Goal: Task Accomplishment & Management: Manage account settings

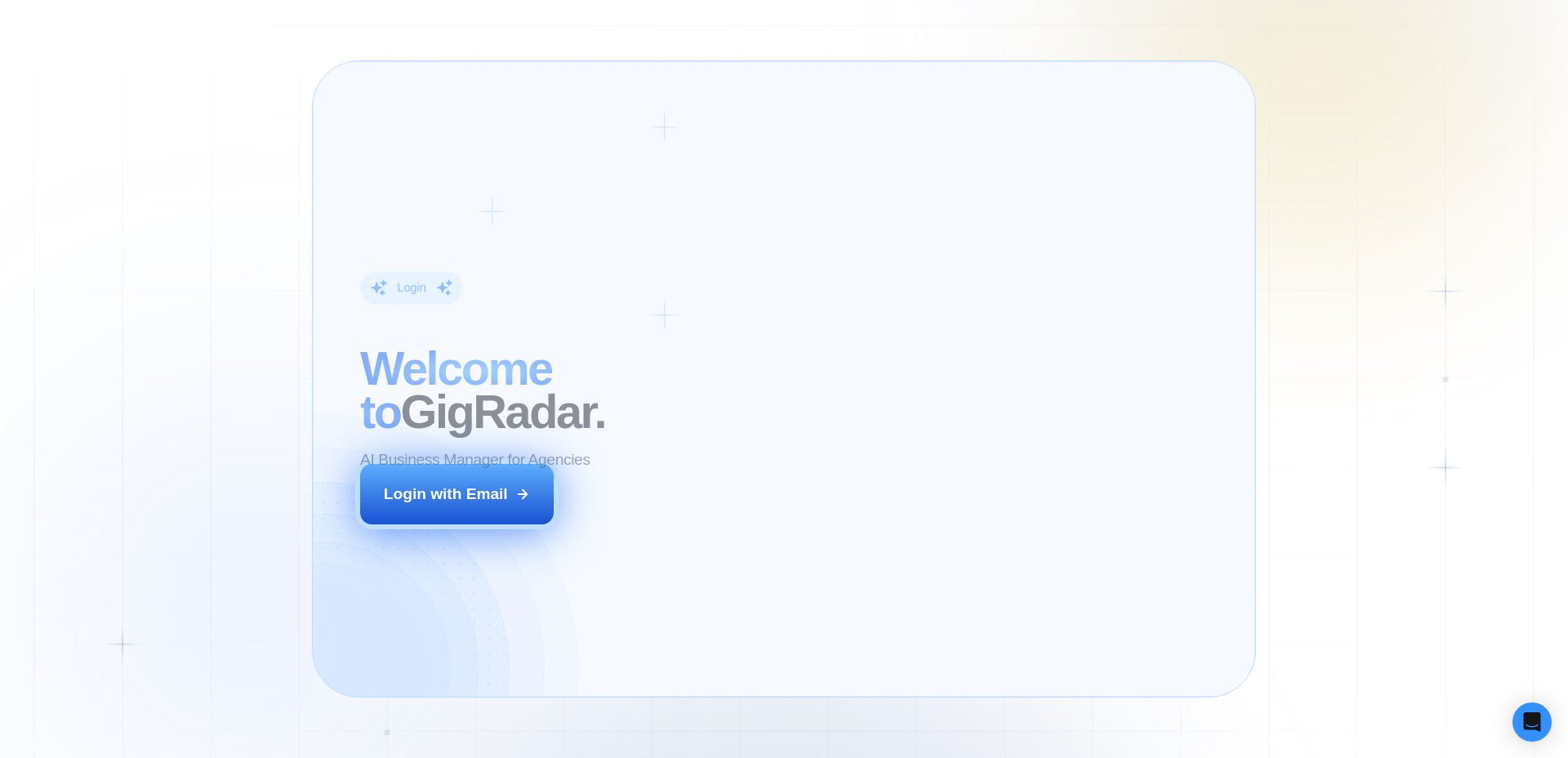
click at [455, 494] on div "Login with Email" at bounding box center [445, 493] width 124 height 21
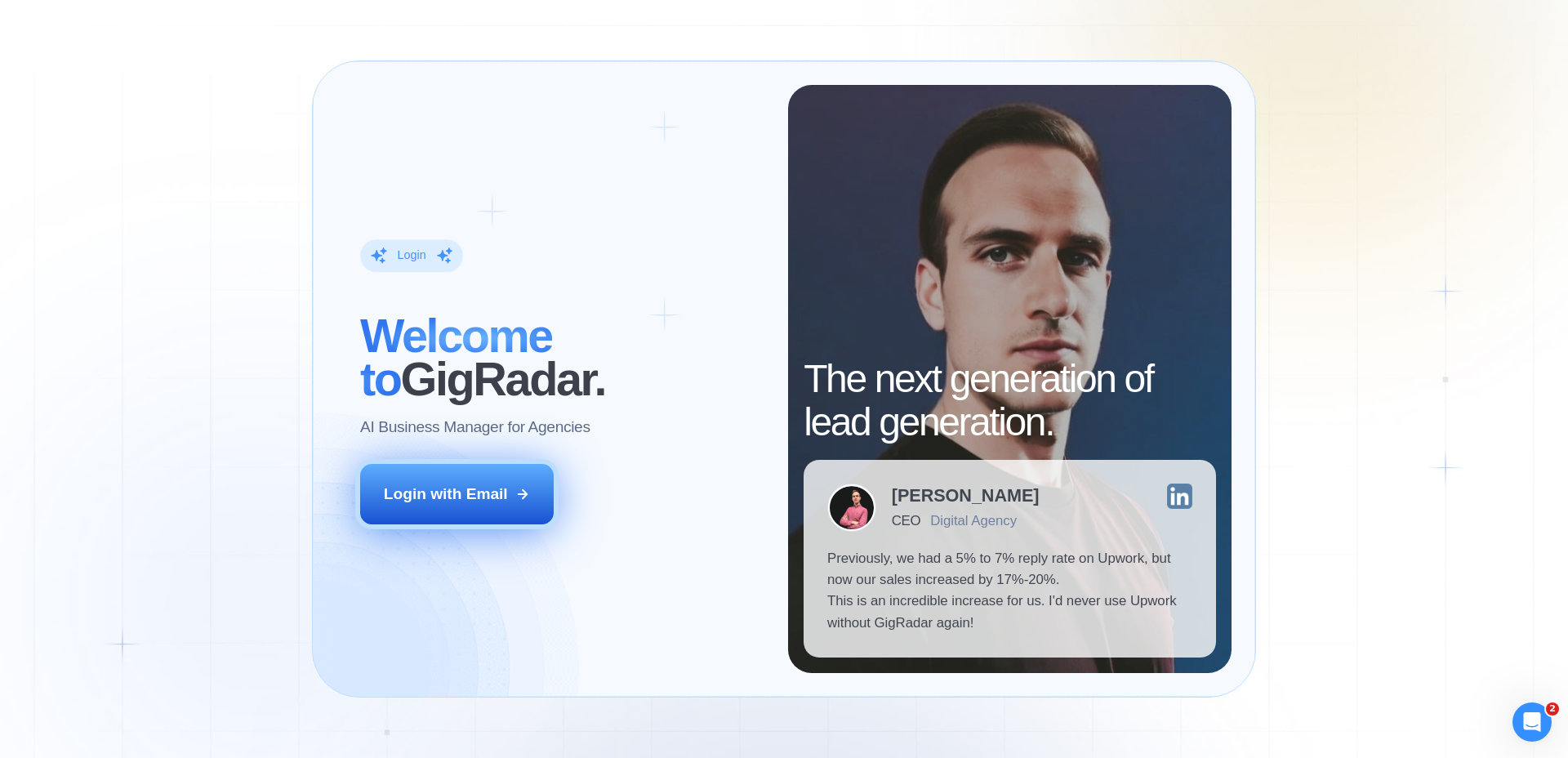
click at [476, 497] on div "Login with Email" at bounding box center [445, 493] width 124 height 21
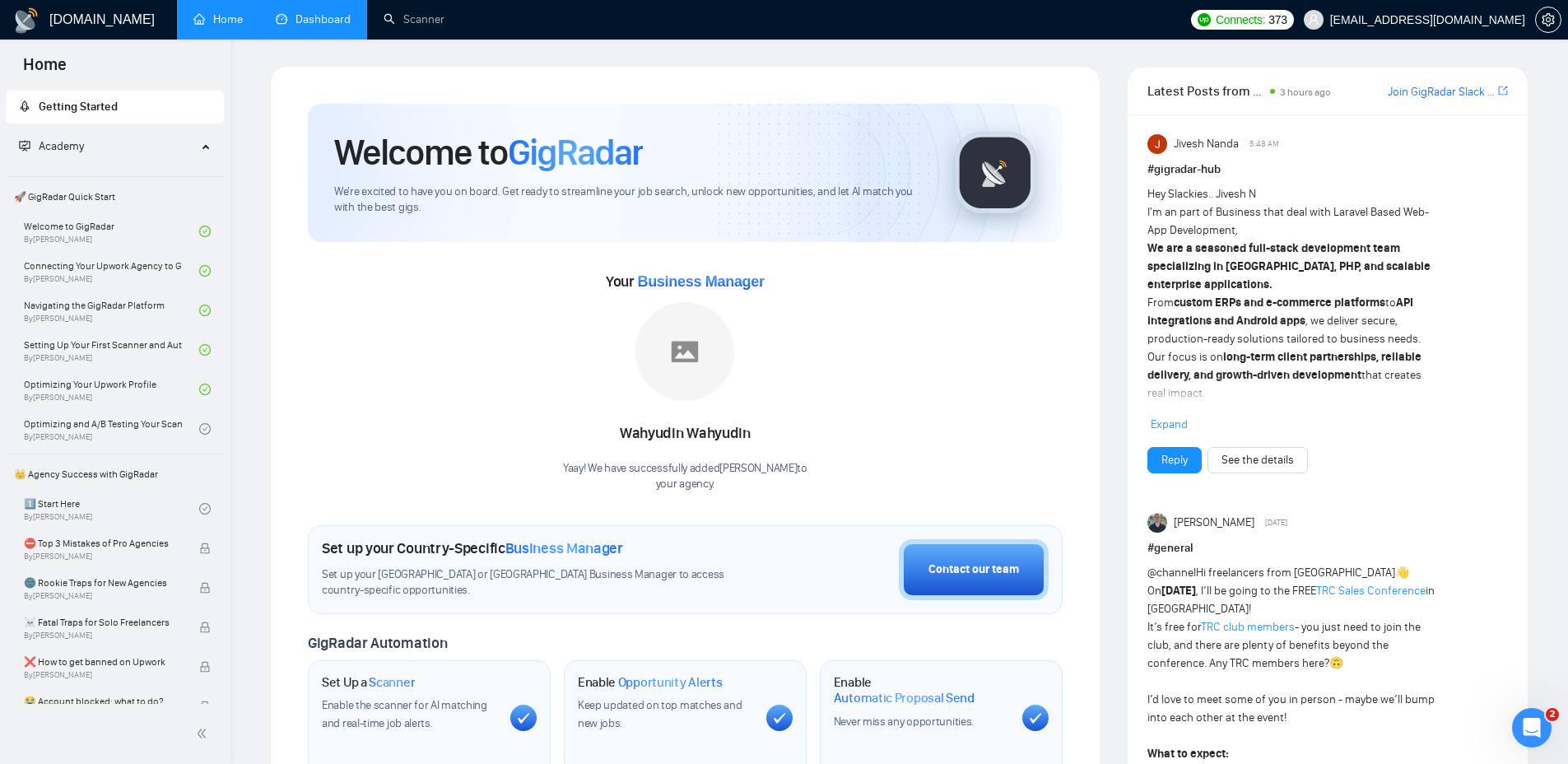
click at [307, 18] on link "Dashboard" at bounding box center [313, 19] width 75 height 14
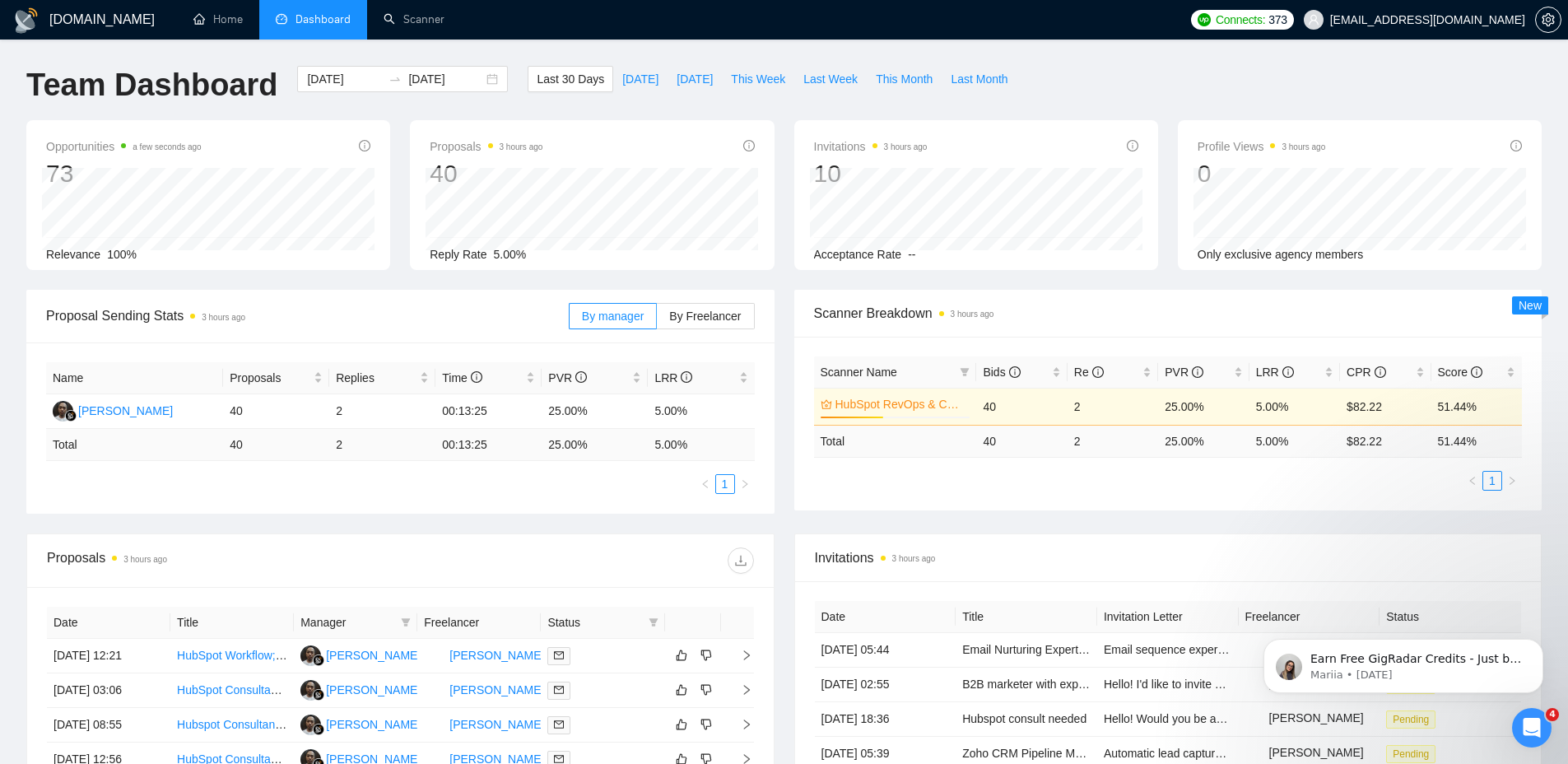
scroll to position [285, 0]
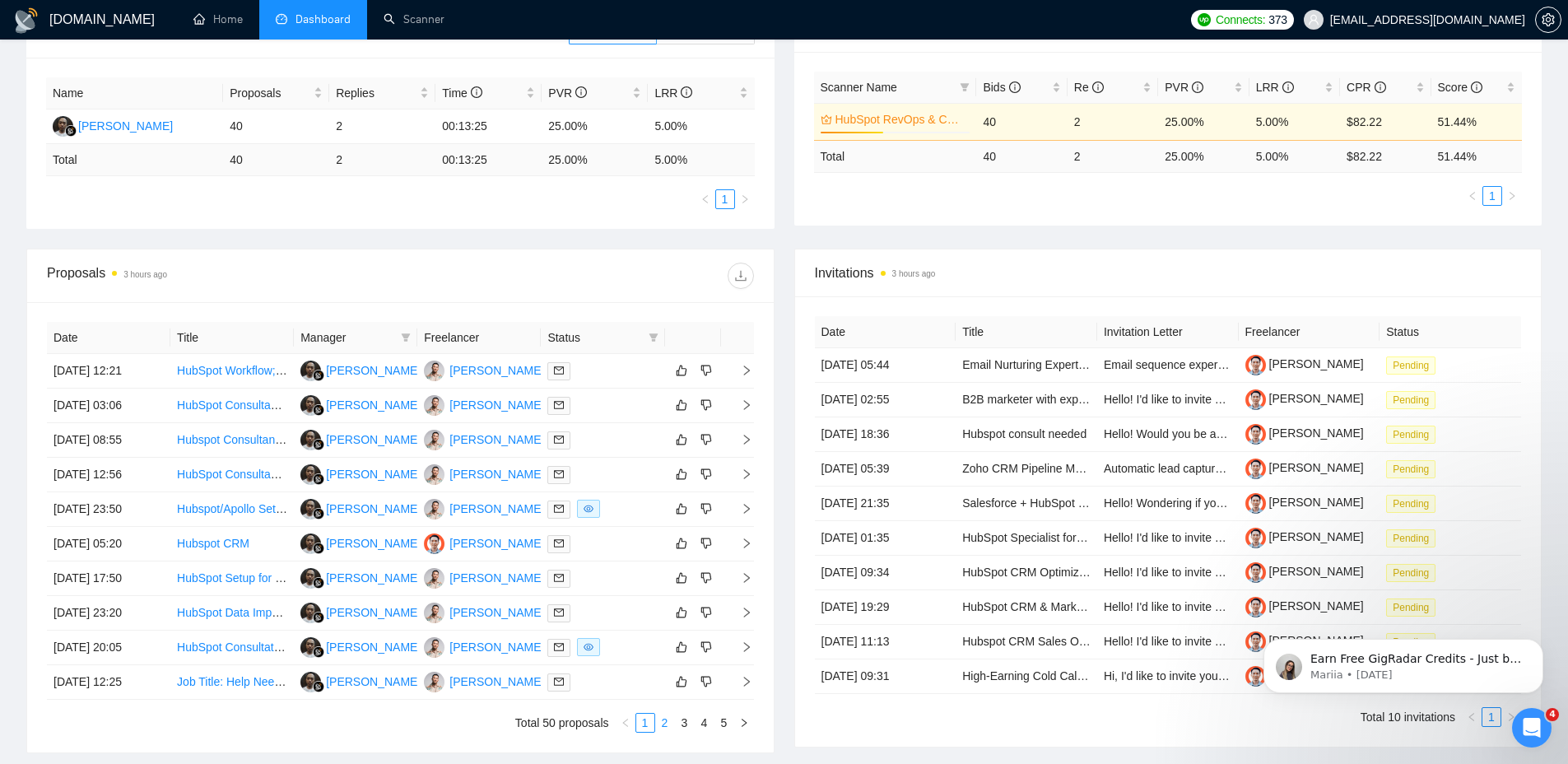
click at [662, 718] on link "2" at bounding box center [664, 722] width 18 height 18
click at [680, 724] on link "3" at bounding box center [684, 722] width 18 height 18
drag, startPoint x: 711, startPoint y: 723, endPoint x: 698, endPoint y: 725, distance: 13.2
click at [698, 725] on link "4" at bounding box center [704, 722] width 18 height 18
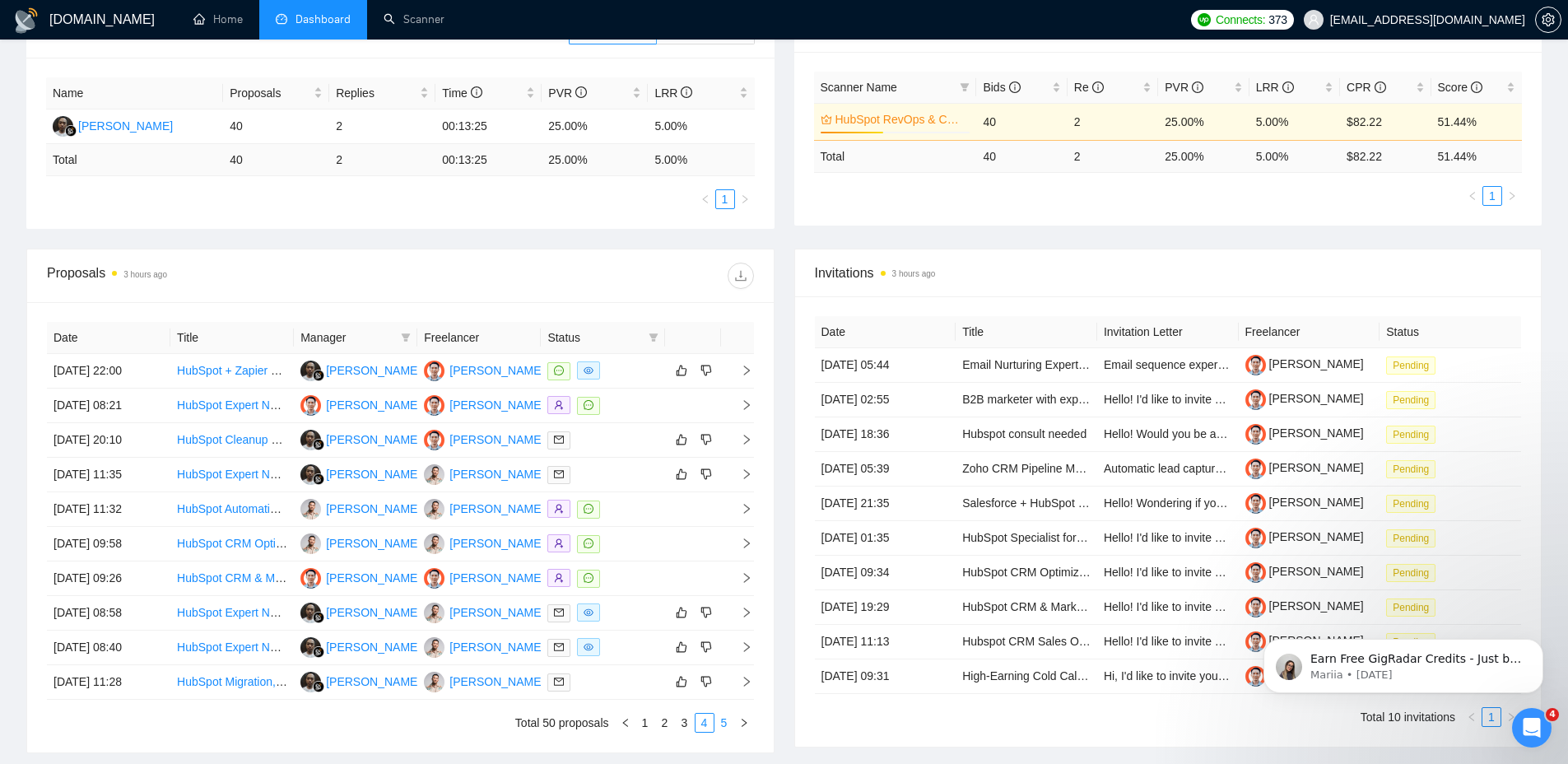
click at [720, 719] on link "5" at bounding box center [724, 722] width 18 height 18
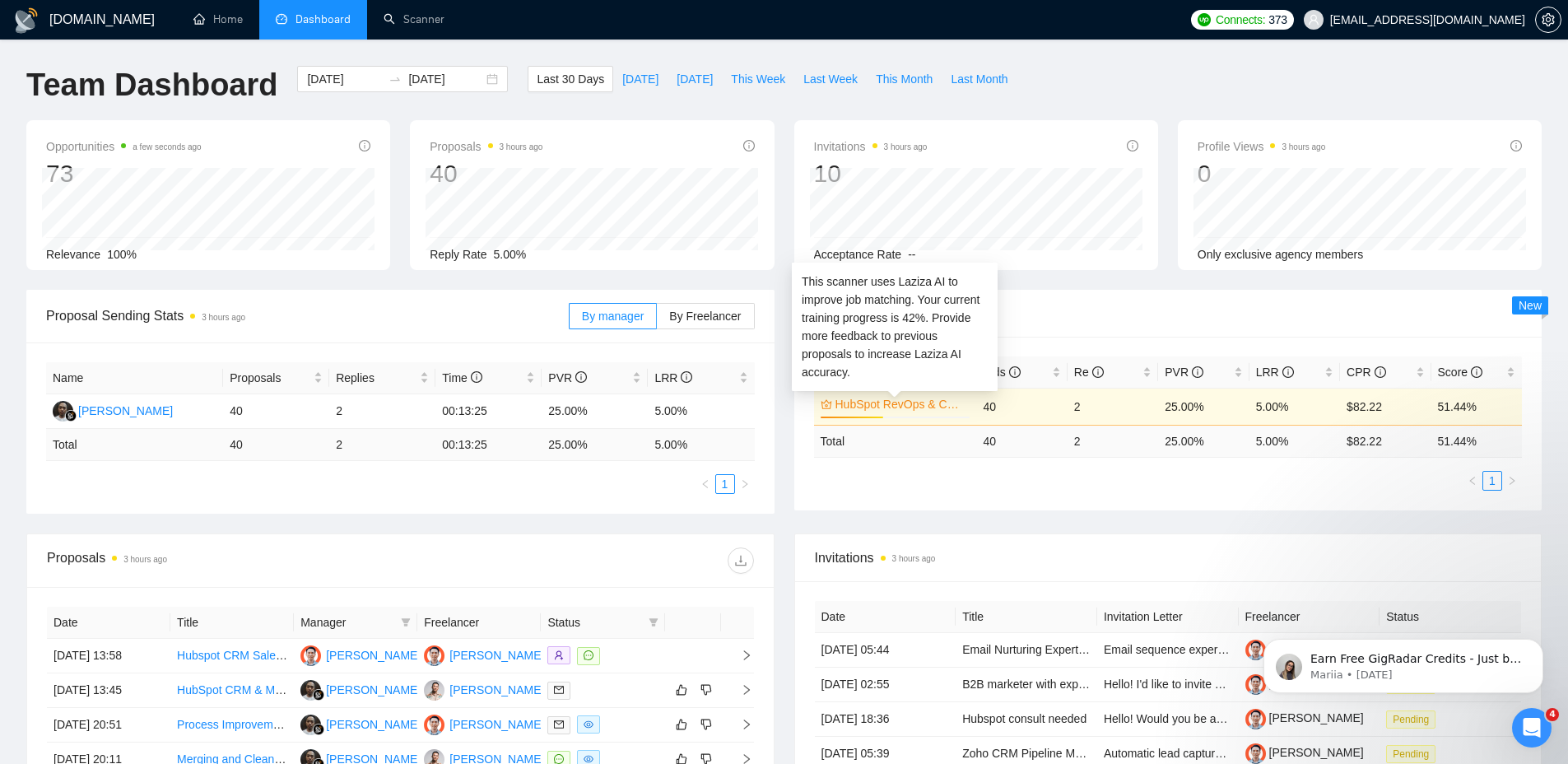
click at [1019, 398] on td "40" at bounding box center [1021, 406] width 90 height 37
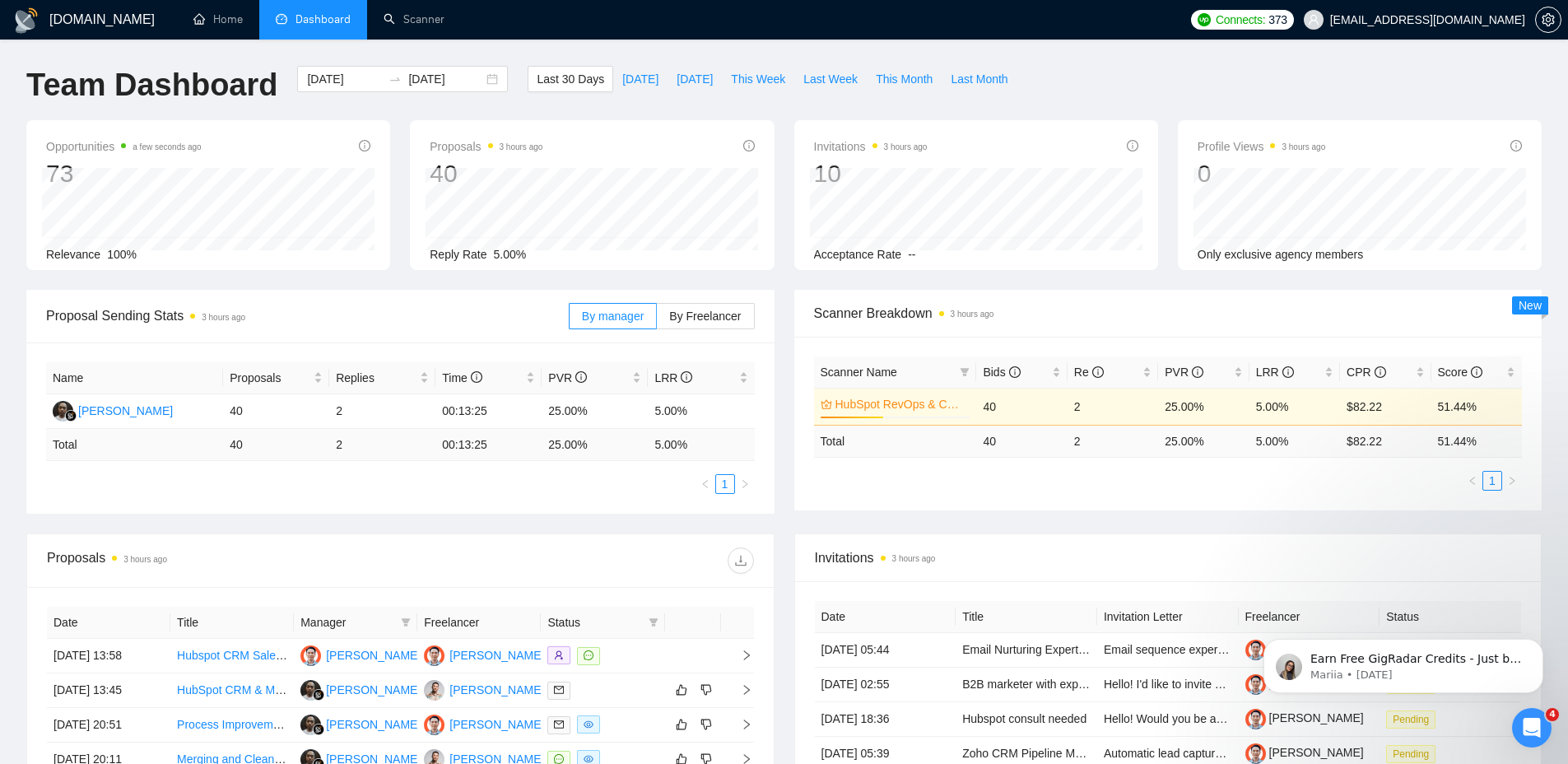
click at [897, 397] on link "HubSpot RevOps & CRM Architecture" at bounding box center [901, 403] width 132 height 18
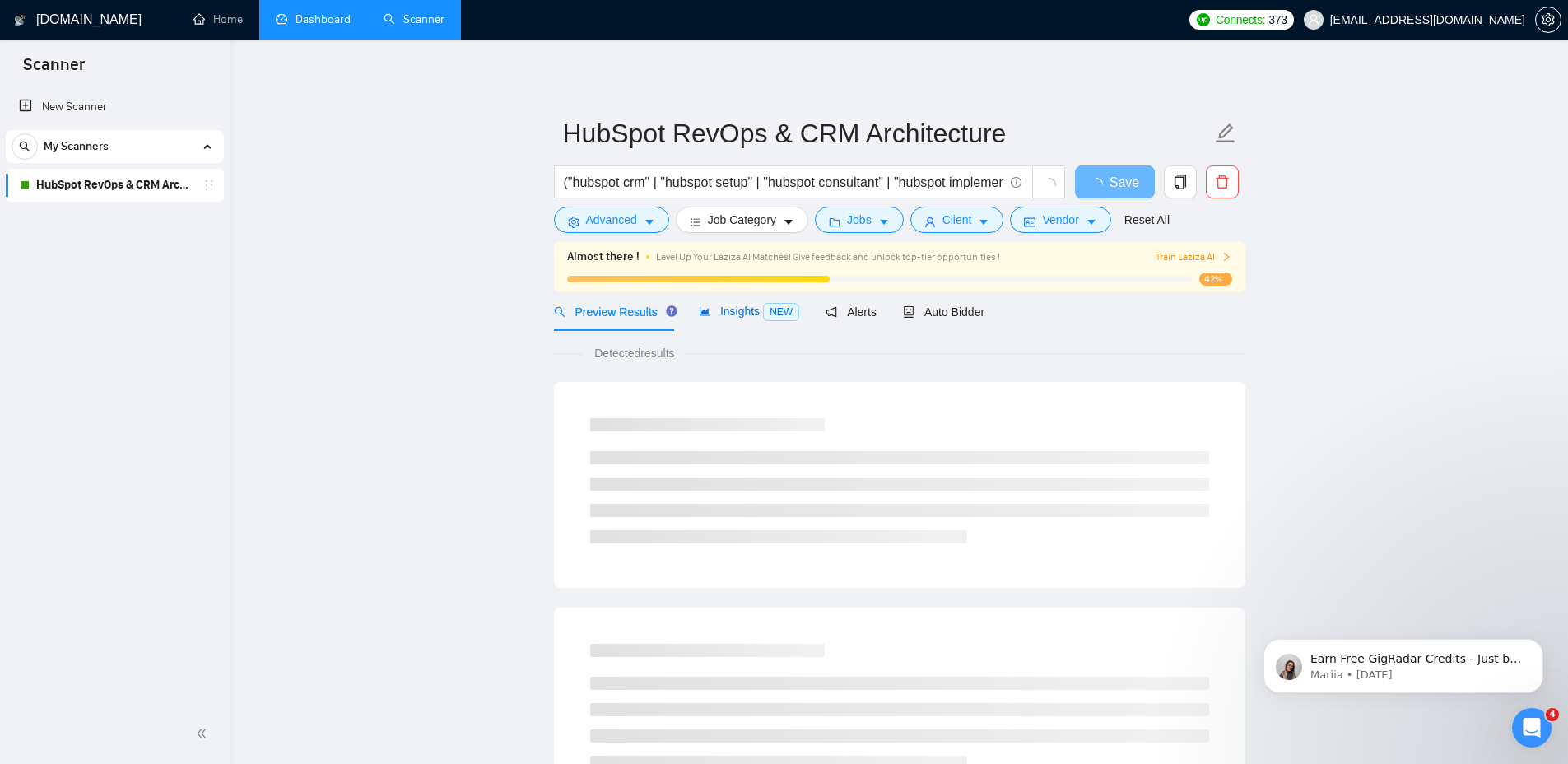
click at [718, 308] on span "Insights NEW" at bounding box center [749, 311] width 100 height 13
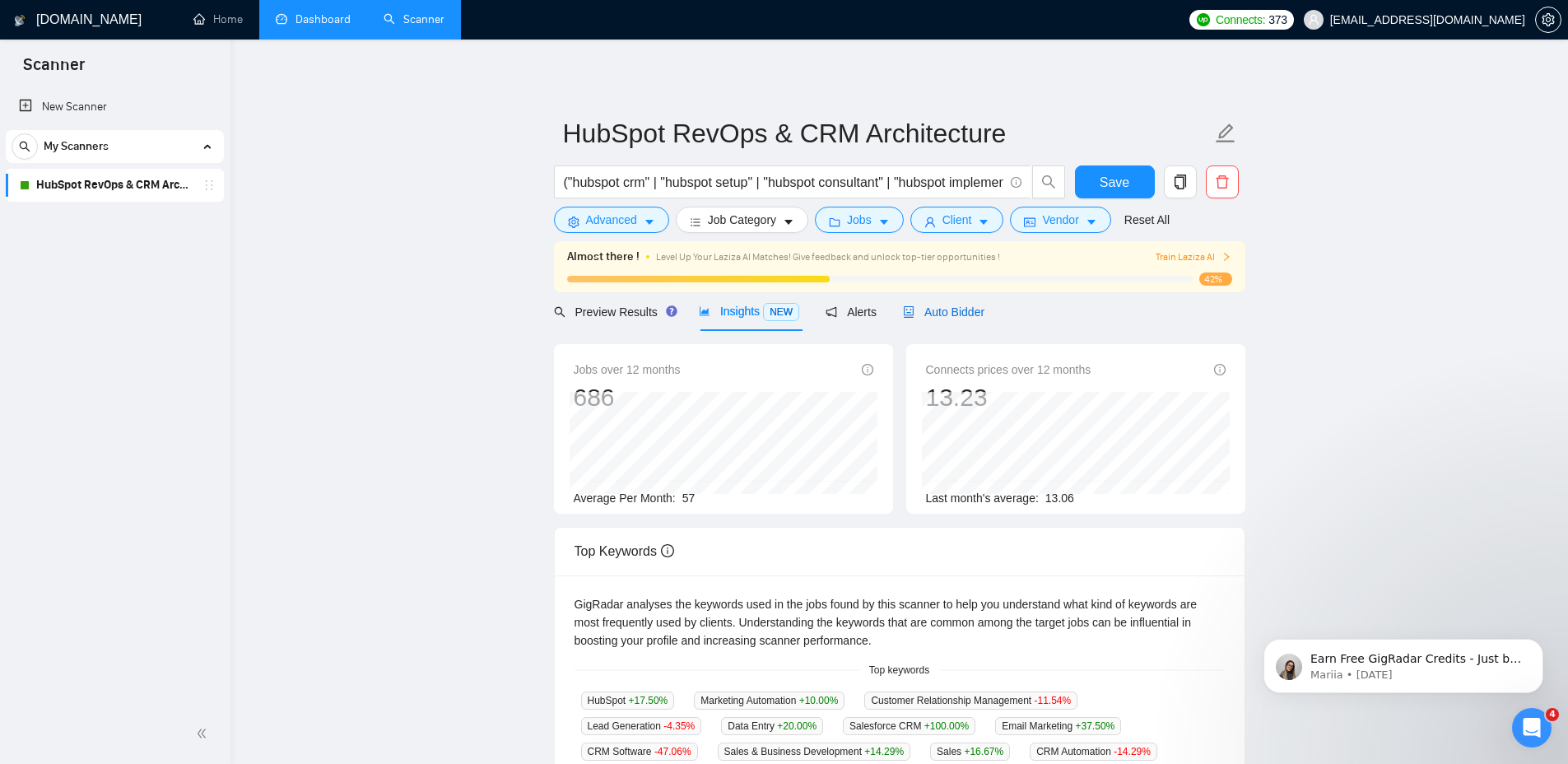
click at [913, 307] on icon "robot" at bounding box center [908, 312] width 11 height 11
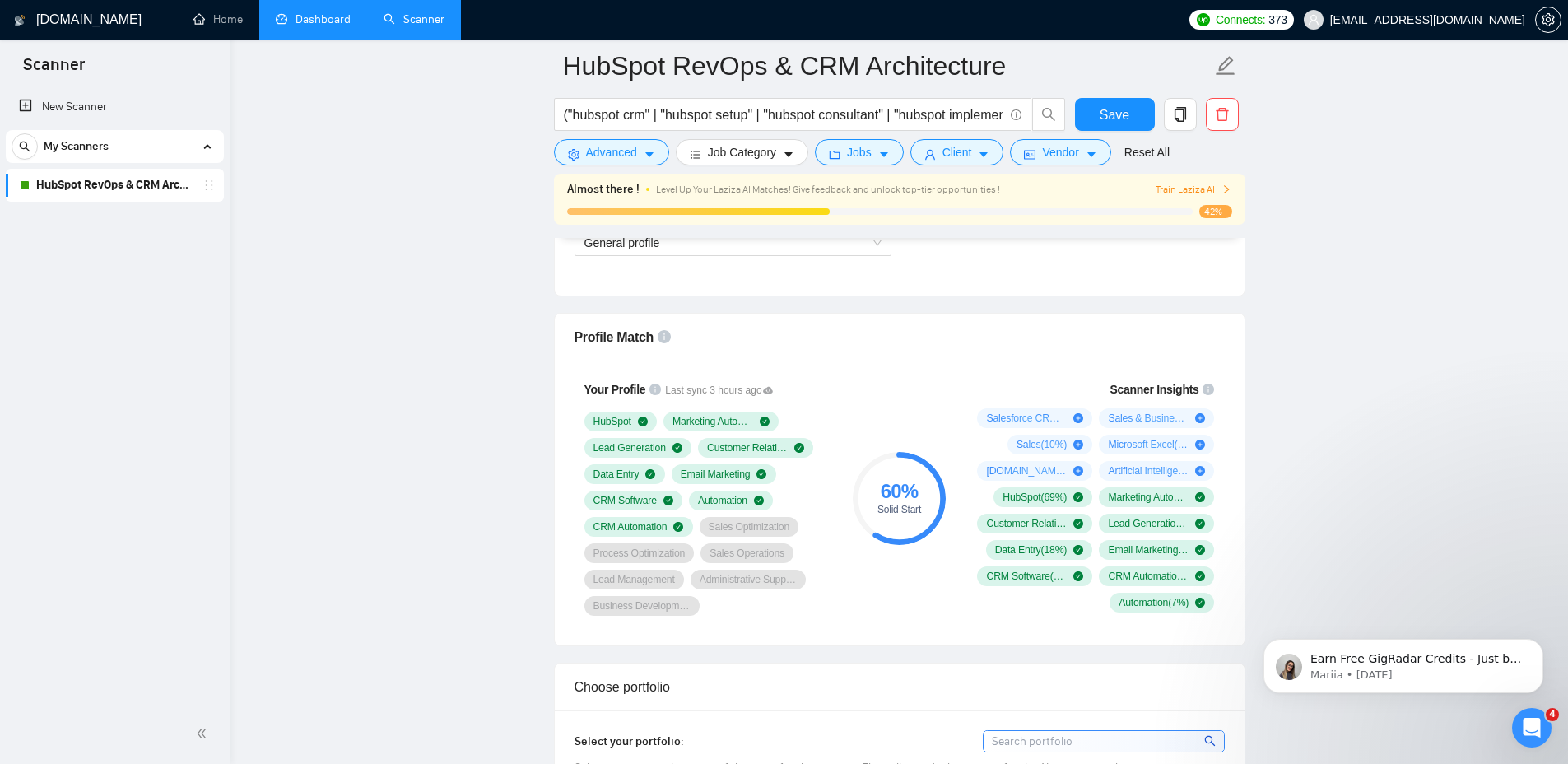
scroll to position [1082, 0]
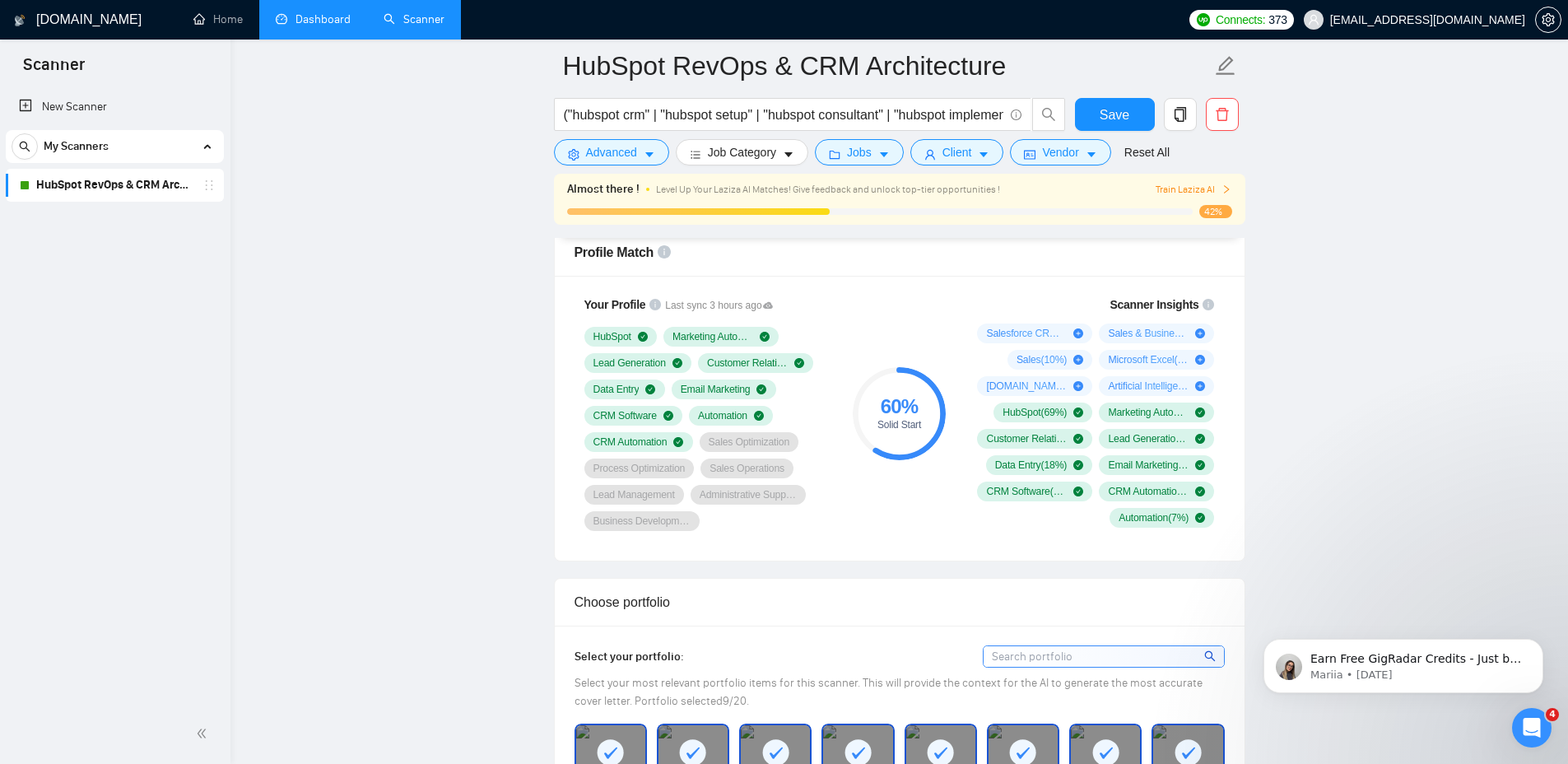
click at [890, 422] on div "Solid Start" at bounding box center [899, 425] width 93 height 10
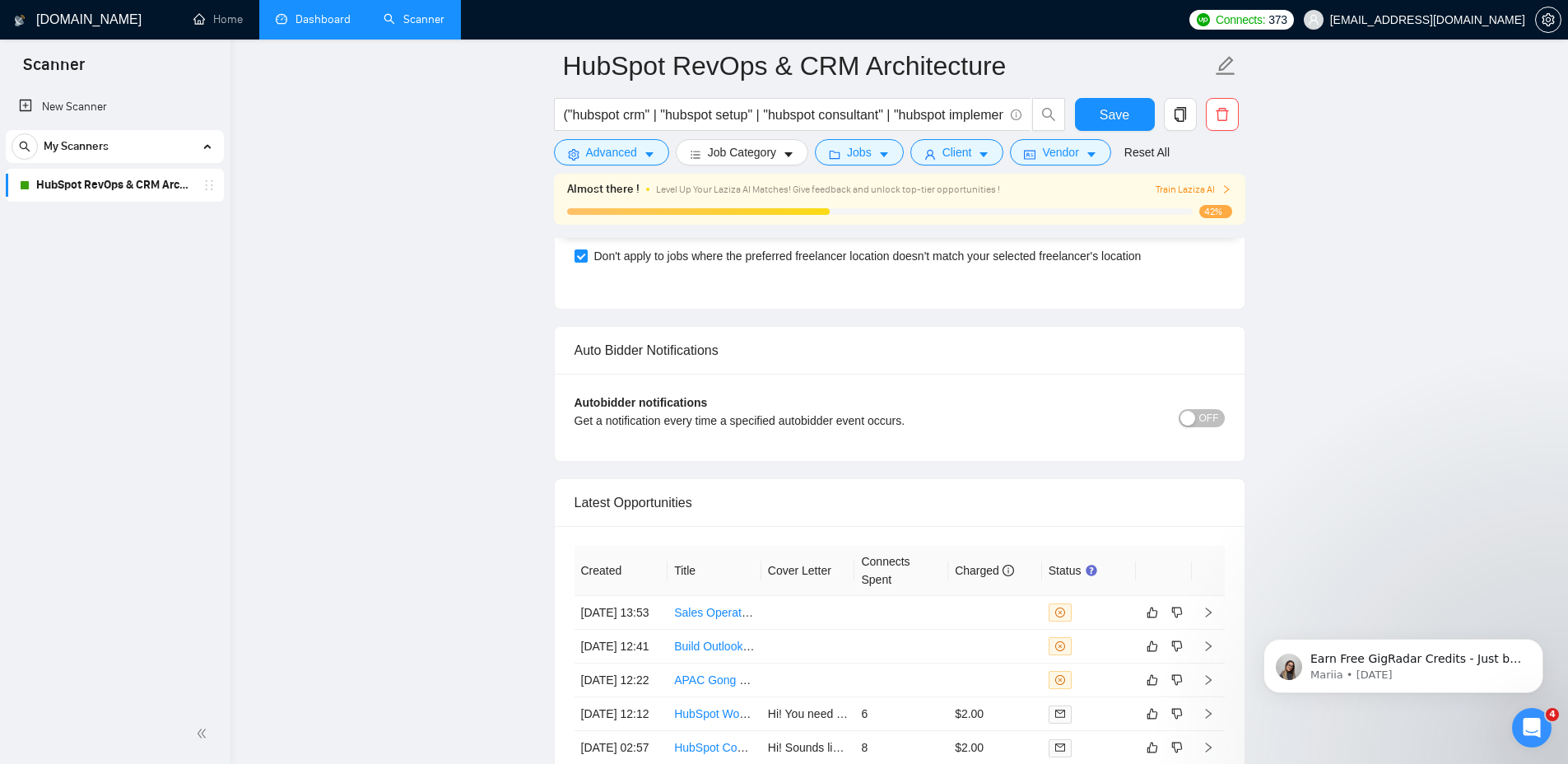
scroll to position [4080, 0]
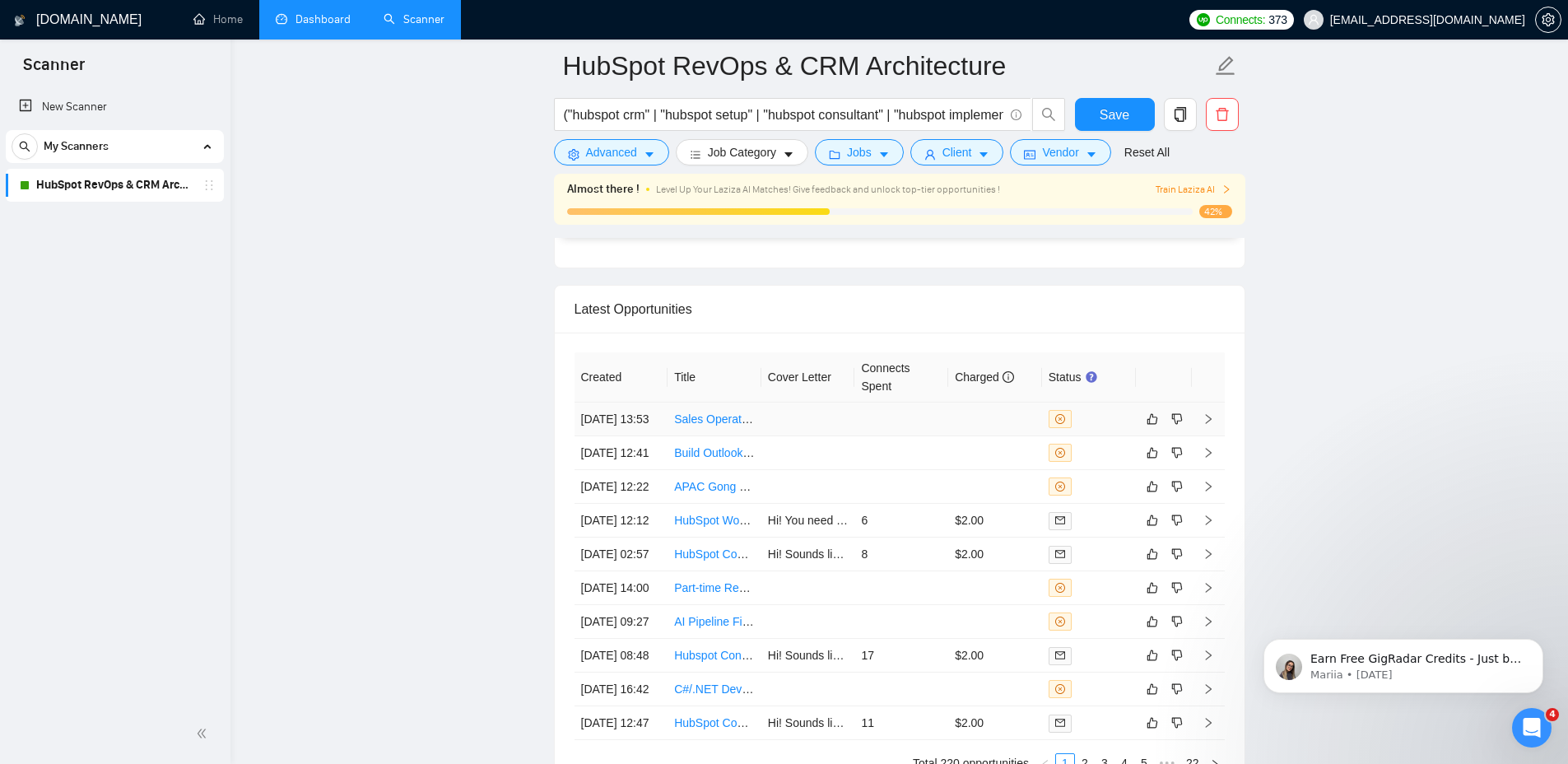
click at [790, 423] on td at bounding box center [808, 419] width 94 height 33
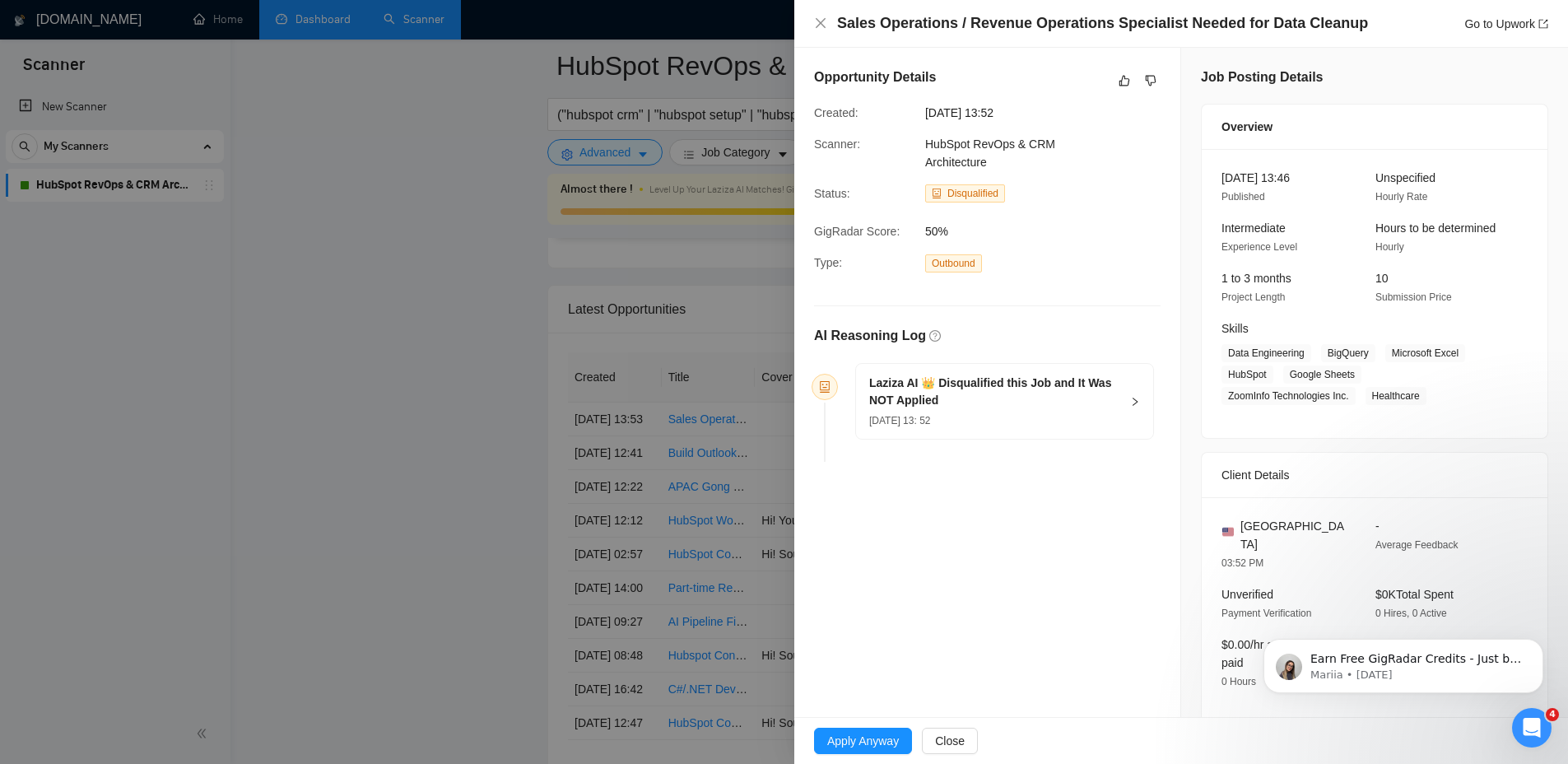
click at [636, 428] on div at bounding box center [784, 382] width 1568 height 764
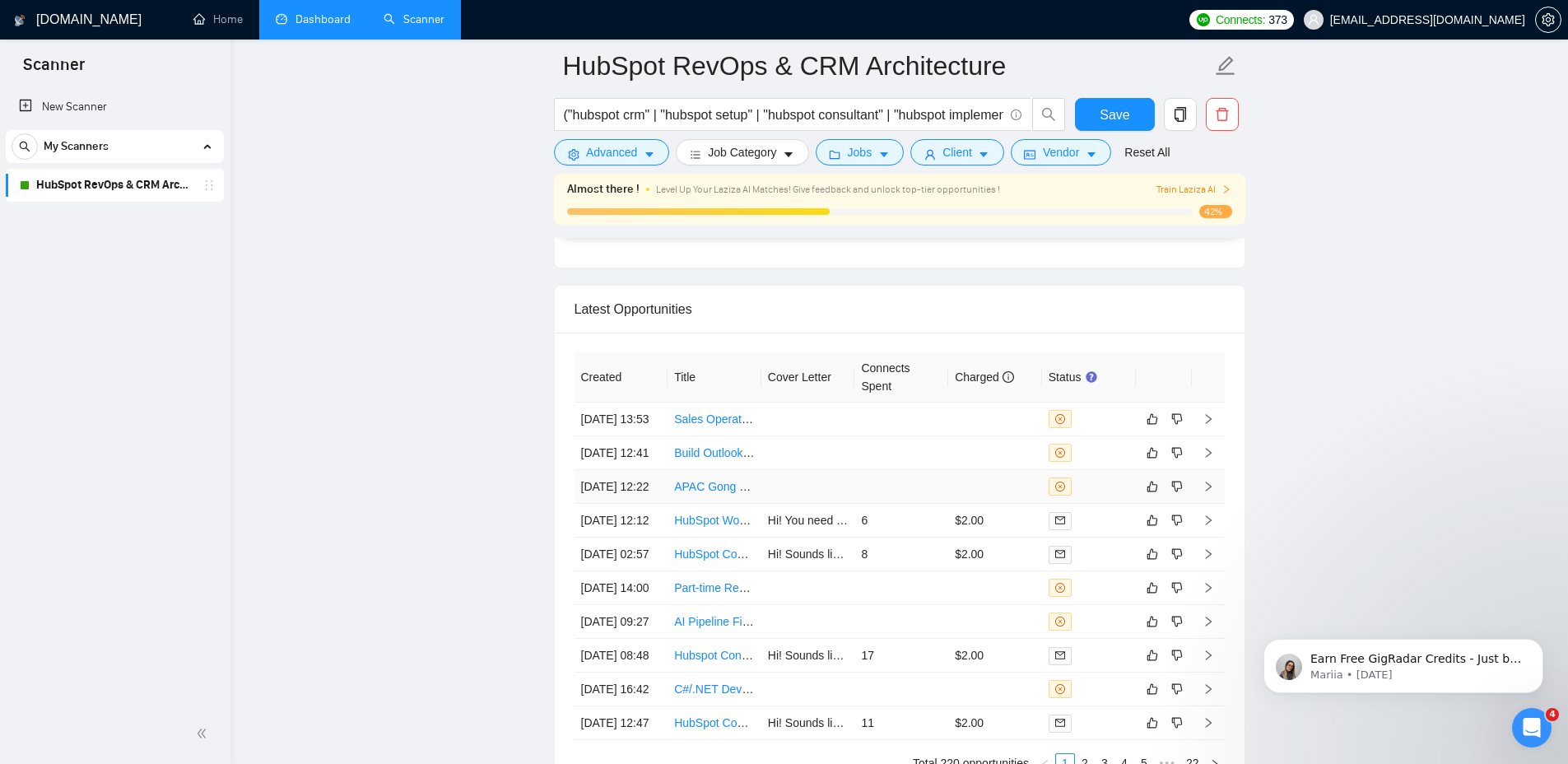
scroll to position [4117, 0]
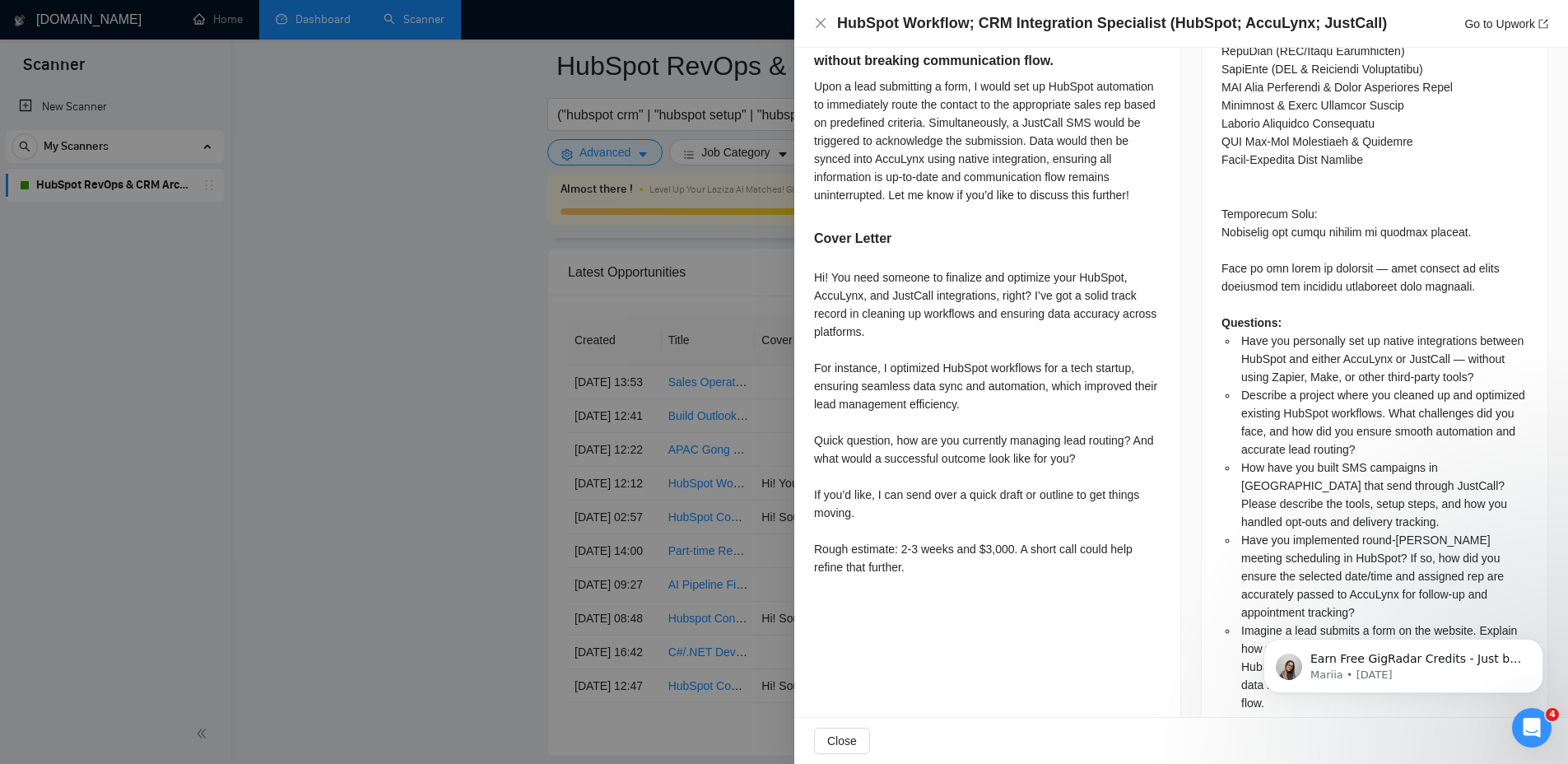
scroll to position [1768, 0]
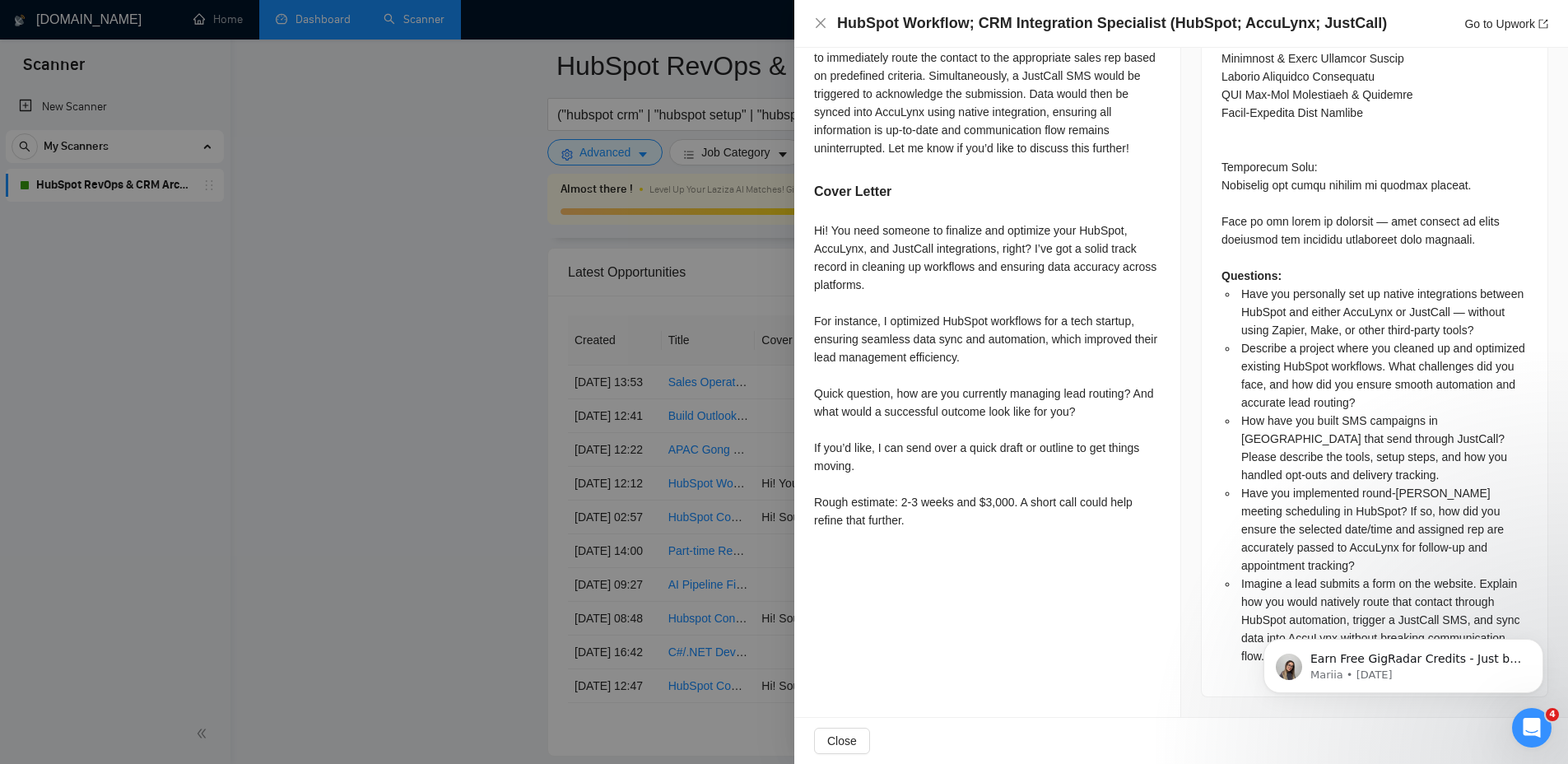
click at [676, 402] on div at bounding box center [784, 382] width 1568 height 764
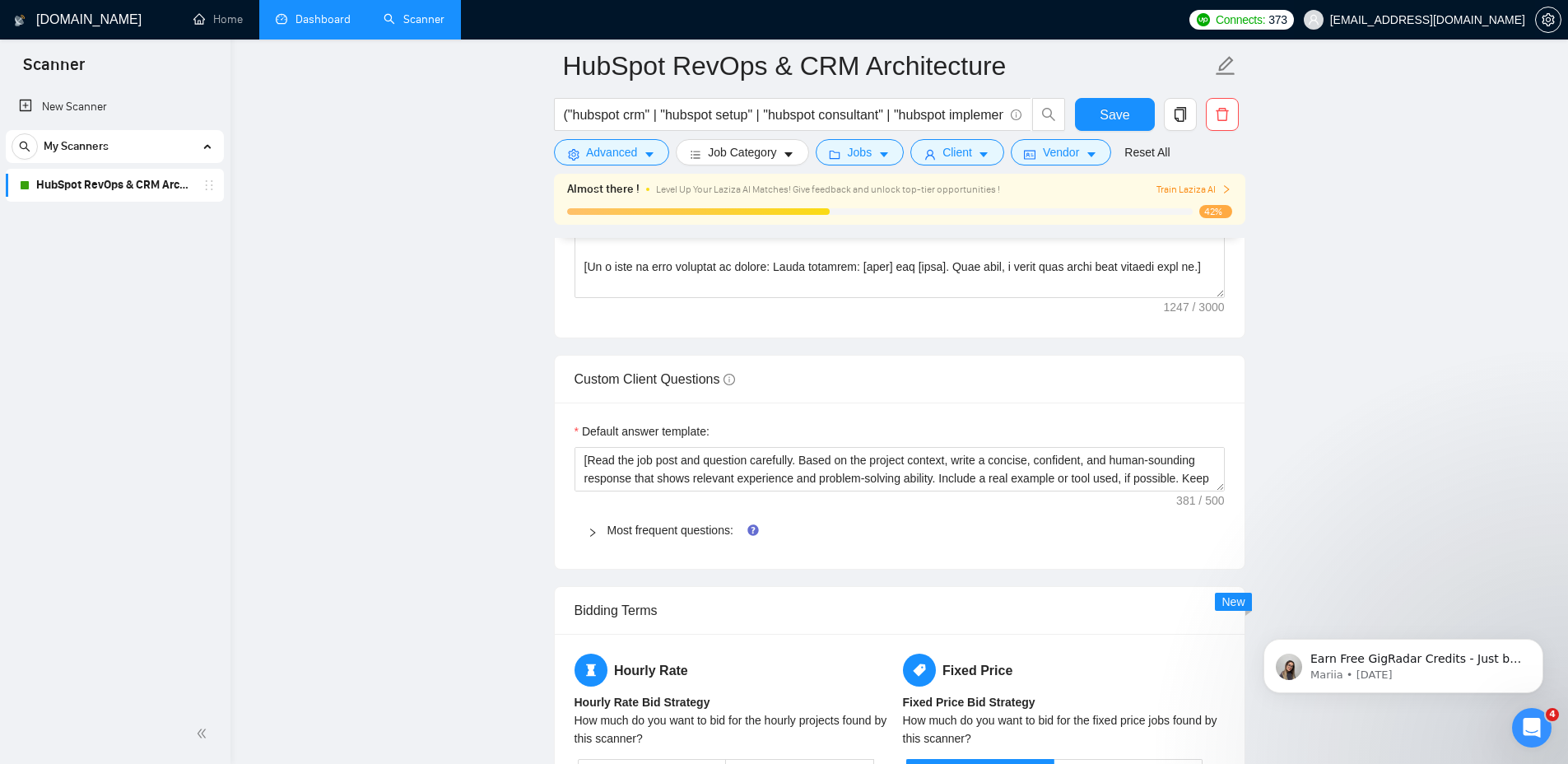
scroll to position [2169, 0]
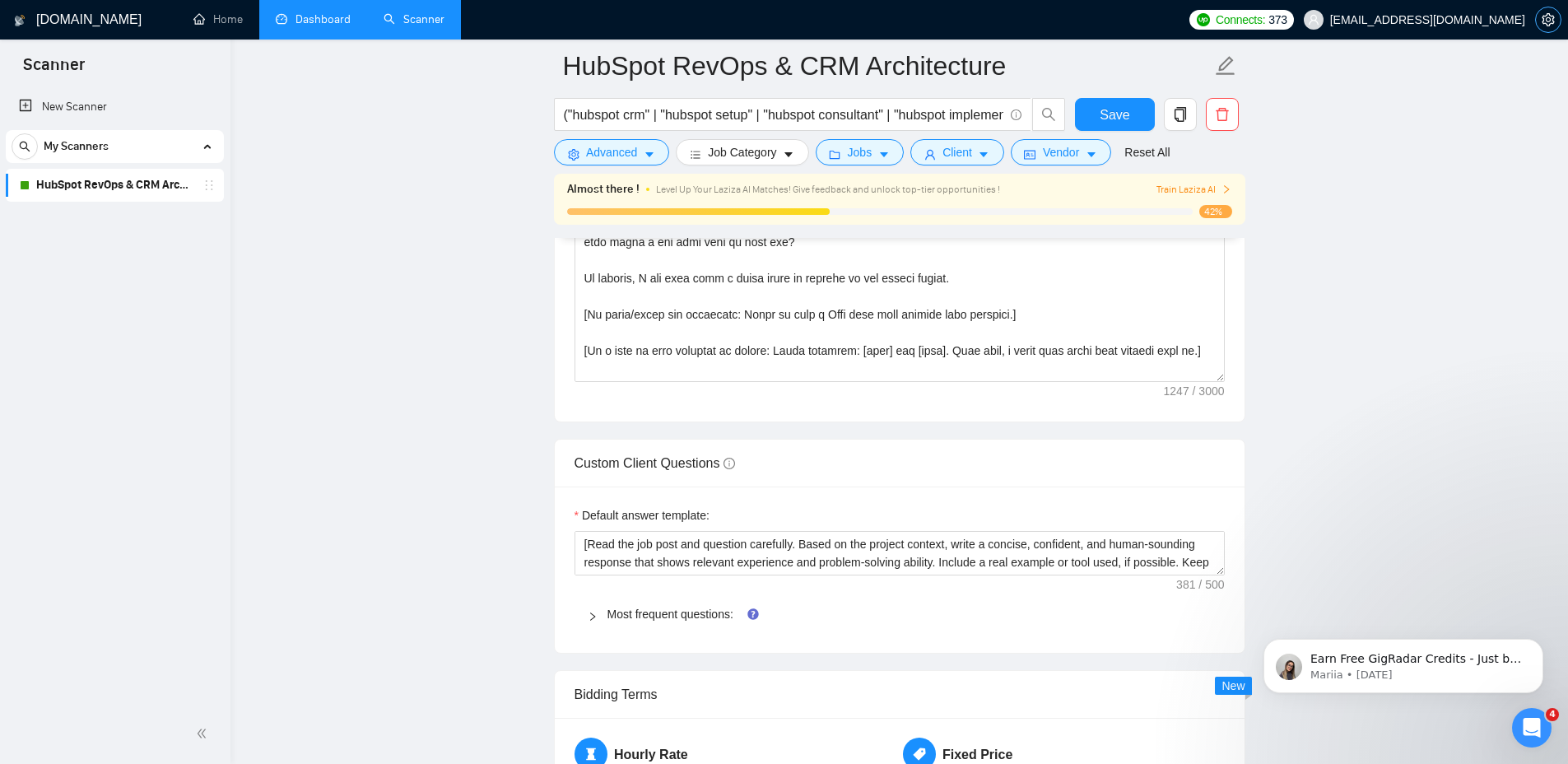
click at [1550, 14] on icon "setting" at bounding box center [1548, 20] width 13 height 13
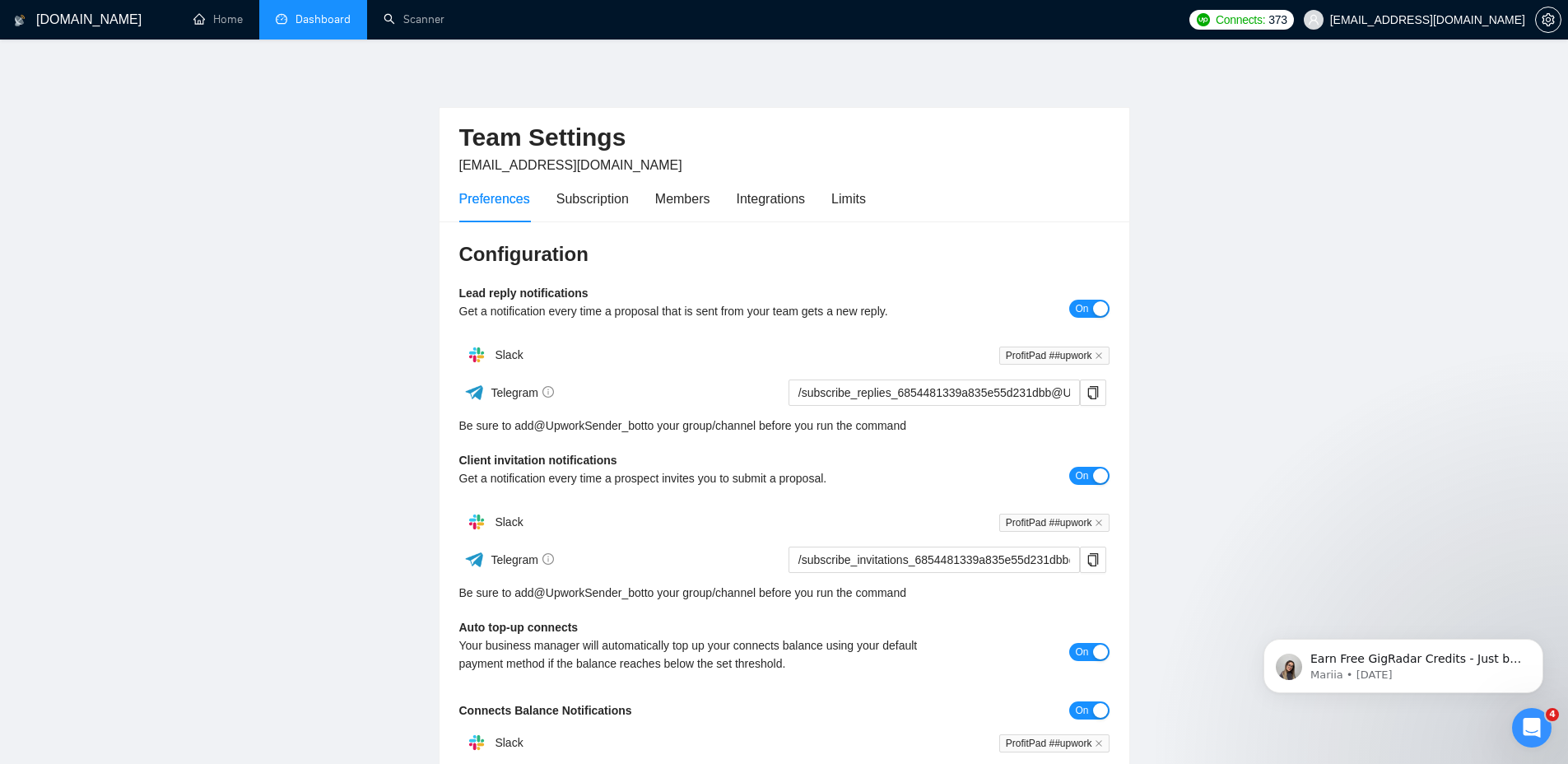
click at [528, 192] on div "Preferences" at bounding box center [494, 199] width 71 height 20
click at [536, 194] on div "Preferences Subscription Members Integrations Limits" at bounding box center [662, 199] width 407 height 46
click at [550, 195] on div "Preferences Subscription Members Integrations Limits" at bounding box center [662, 199] width 407 height 46
click at [556, 194] on div "Subscription" at bounding box center [593, 199] width 72 height 20
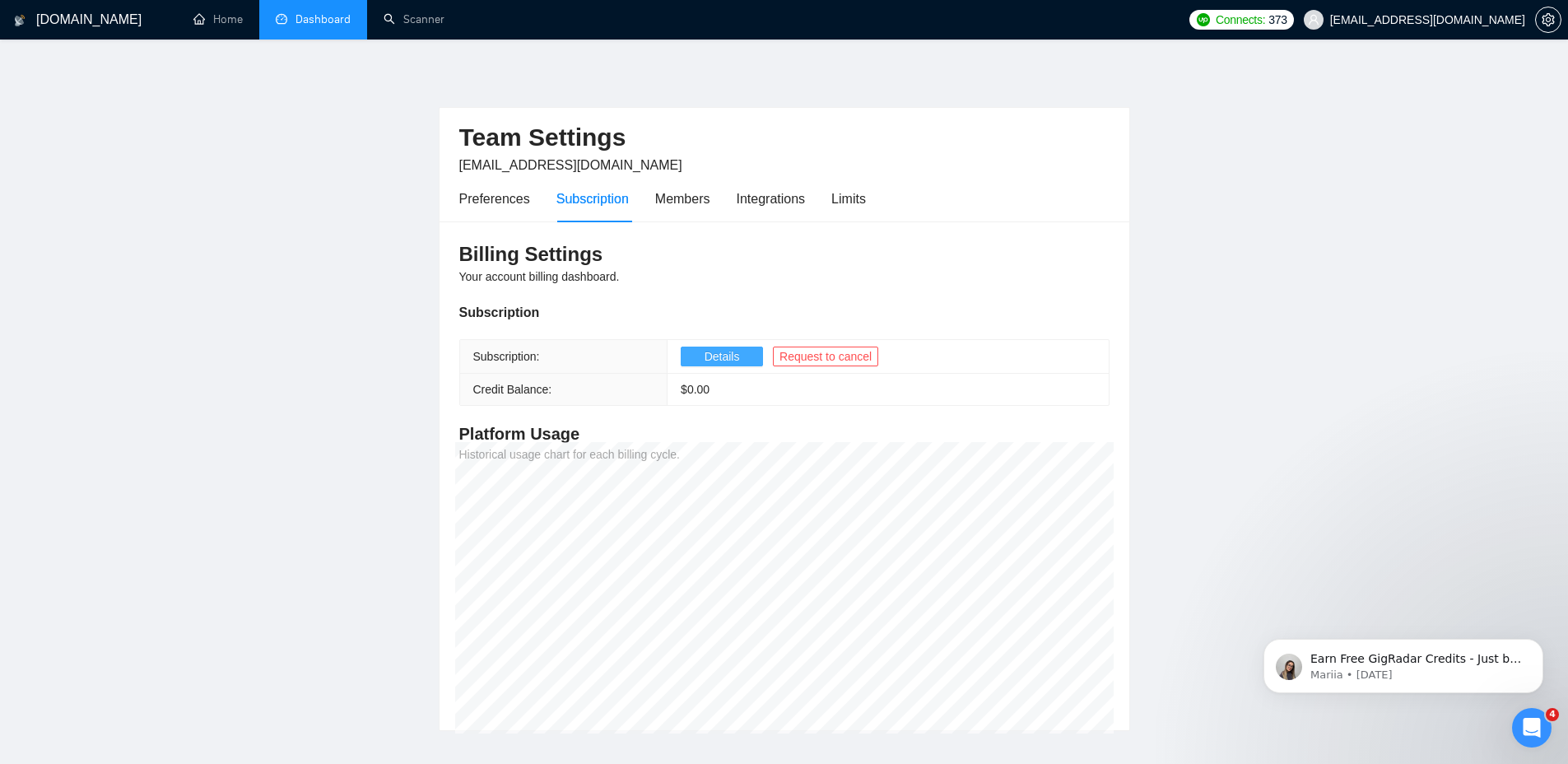
click at [725, 355] on span "Details" at bounding box center [722, 356] width 35 height 18
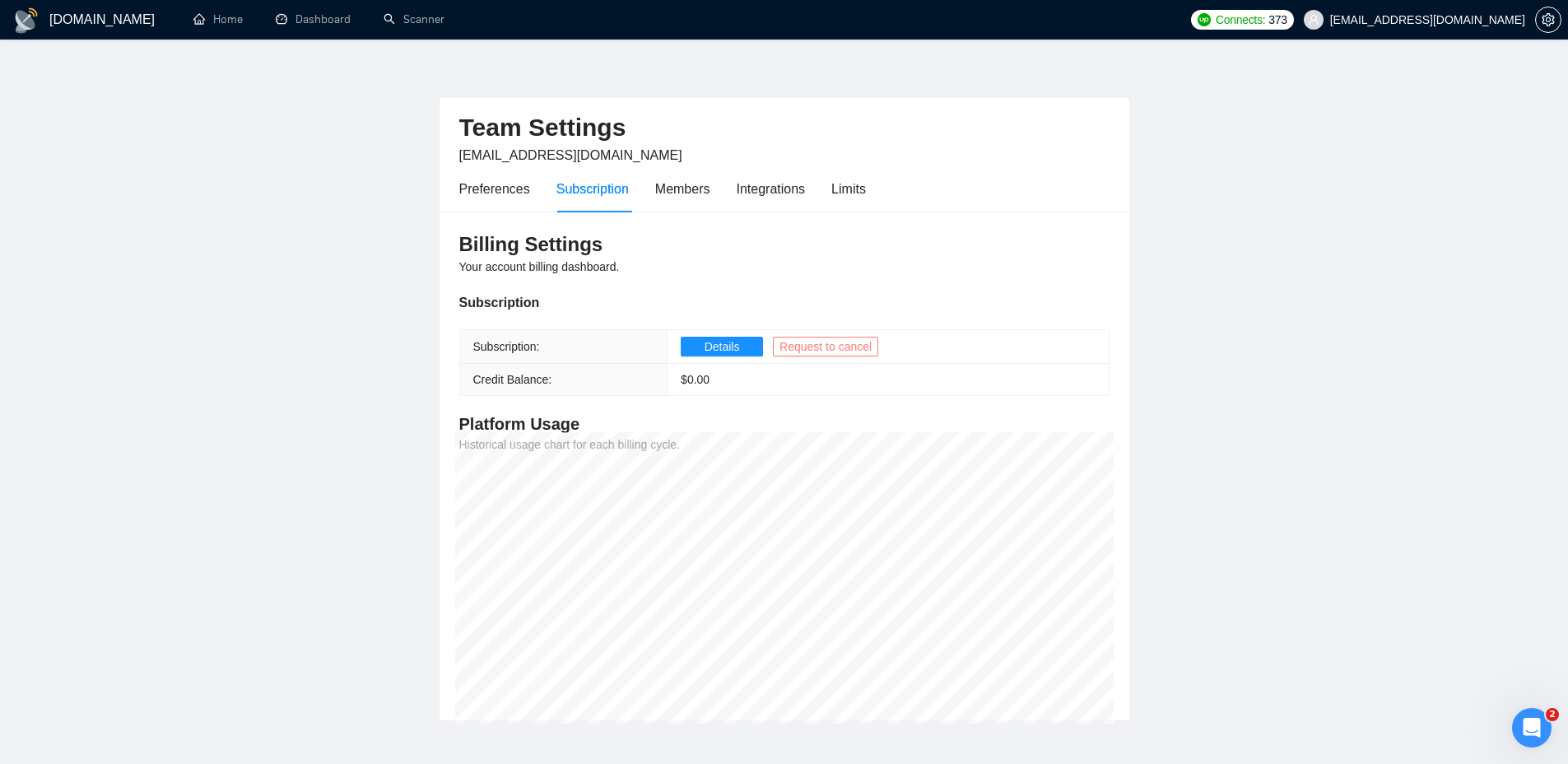
click at [803, 343] on span "Request to cancel" at bounding box center [825, 346] width 92 height 18
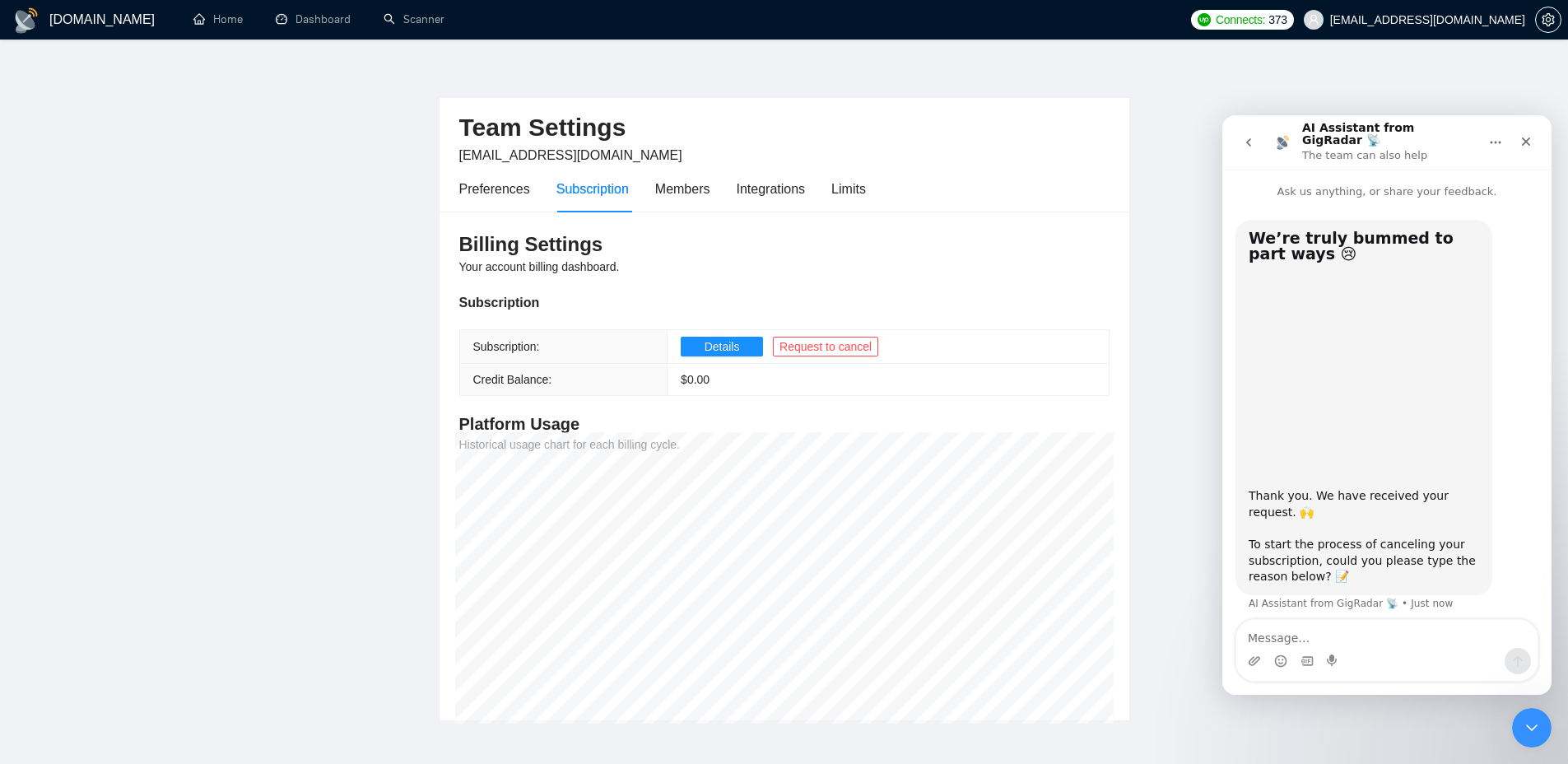
click at [716, 188] on div "Preferences Subscription Members Integrations Limits" at bounding box center [662, 189] width 407 height 46
click at [711, 189] on div "Members" at bounding box center [682, 189] width 55 height 20
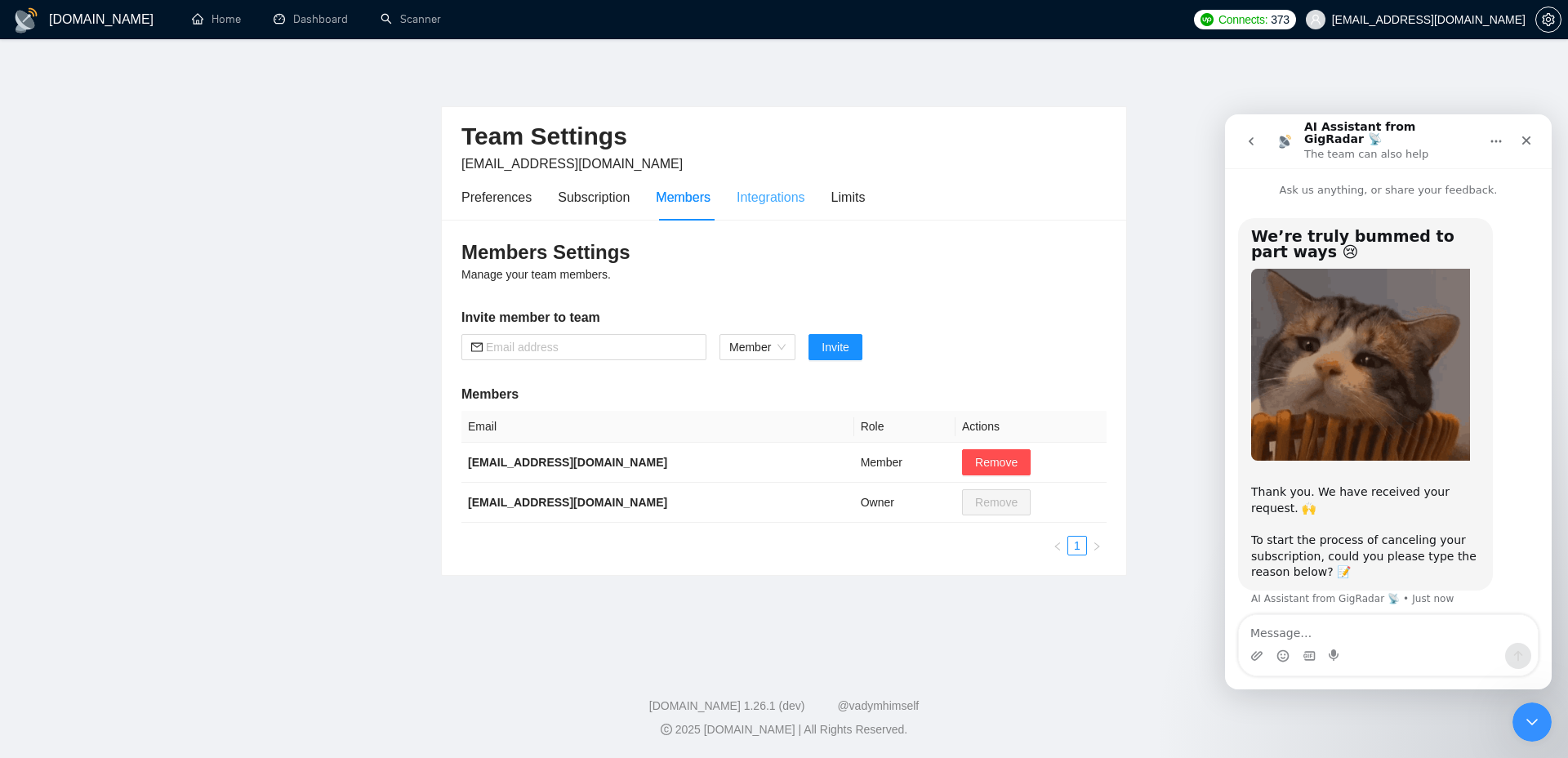
click at [786, 208] on div "Integrations" at bounding box center [771, 197] width 68 height 46
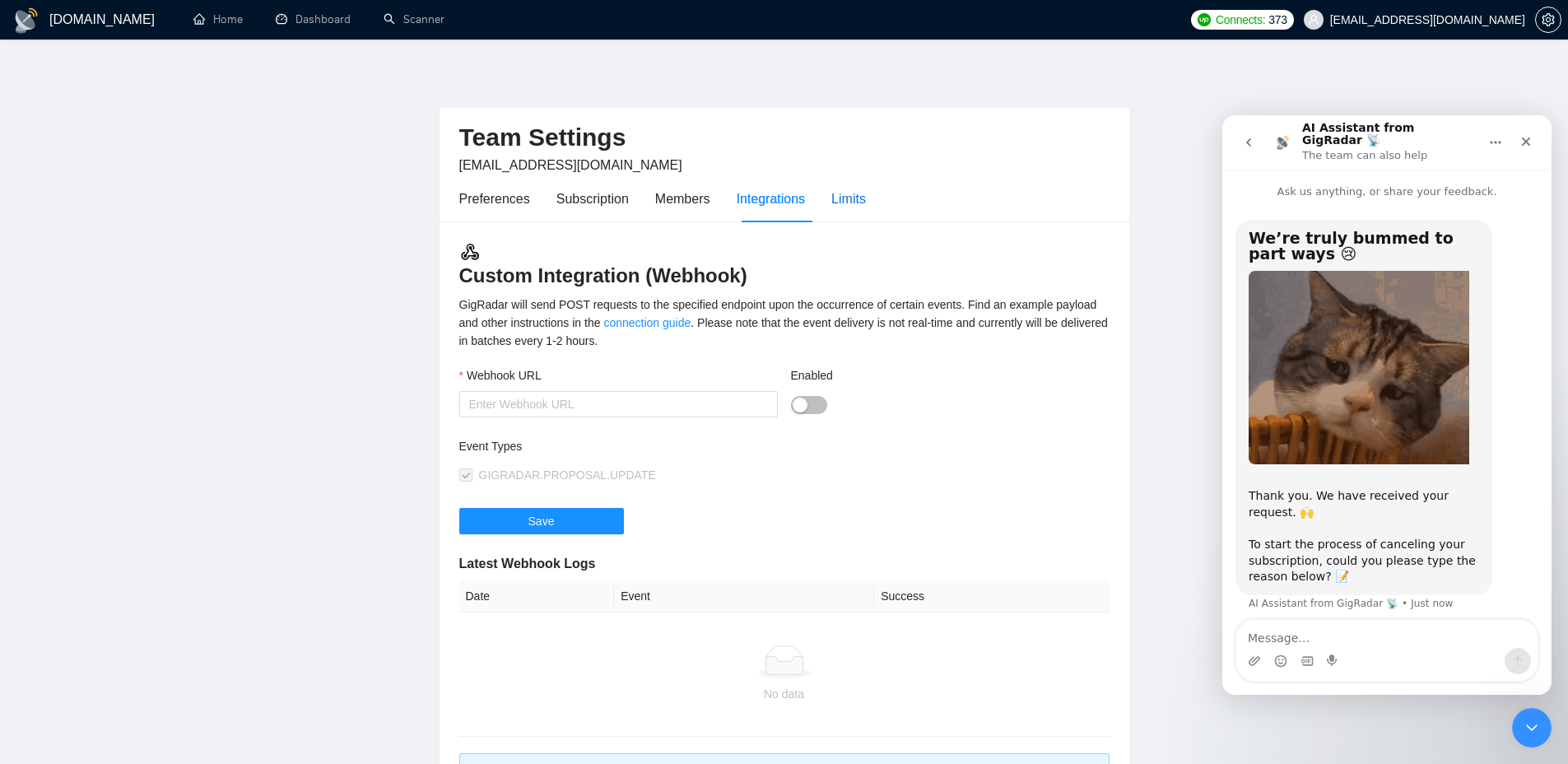
click at [855, 204] on div "Limits" at bounding box center [848, 199] width 34 height 20
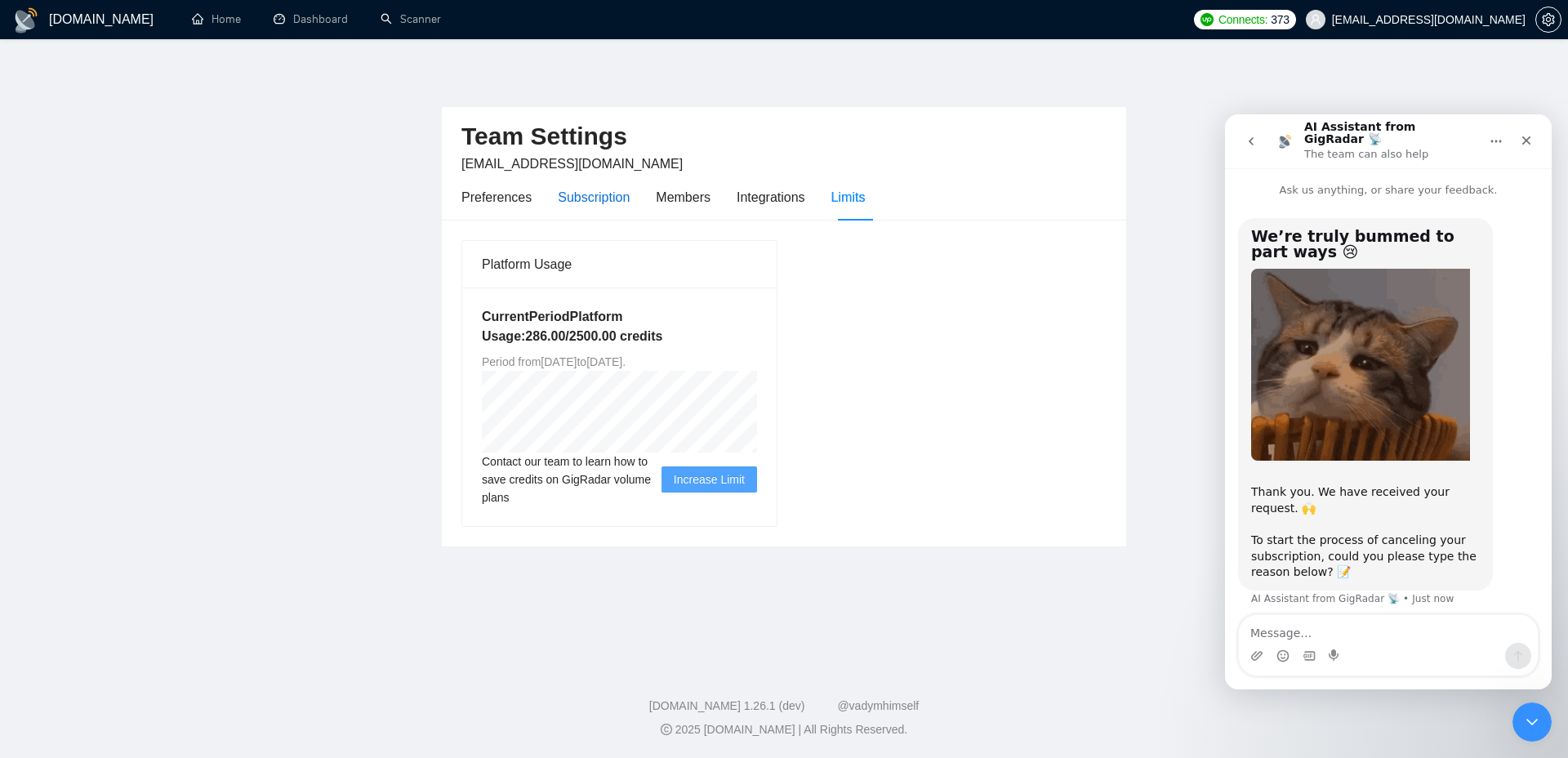
click at [566, 205] on div "Subscription" at bounding box center [594, 197] width 72 height 20
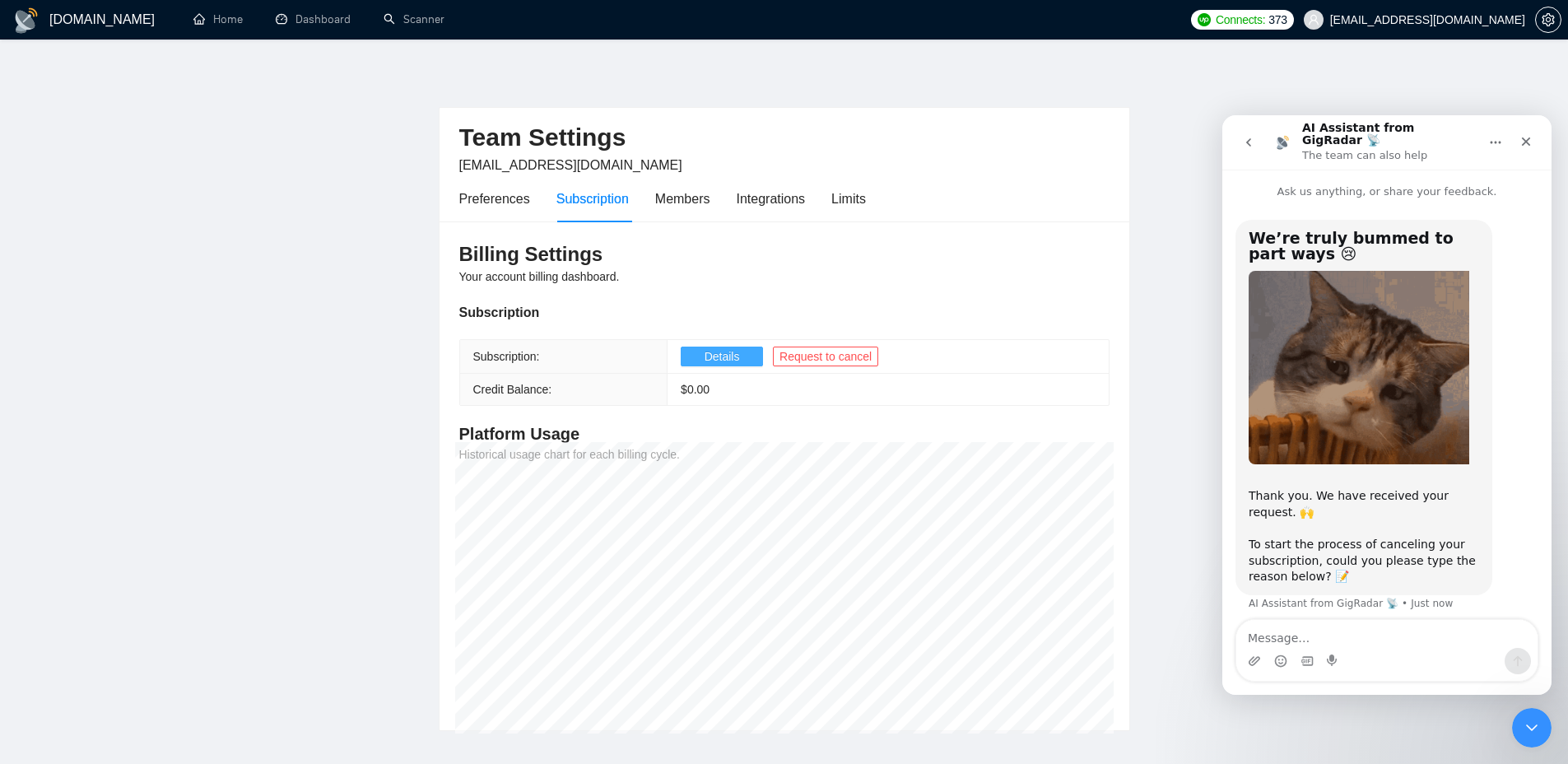
click at [703, 356] on button "Details" at bounding box center [722, 356] width 83 height 20
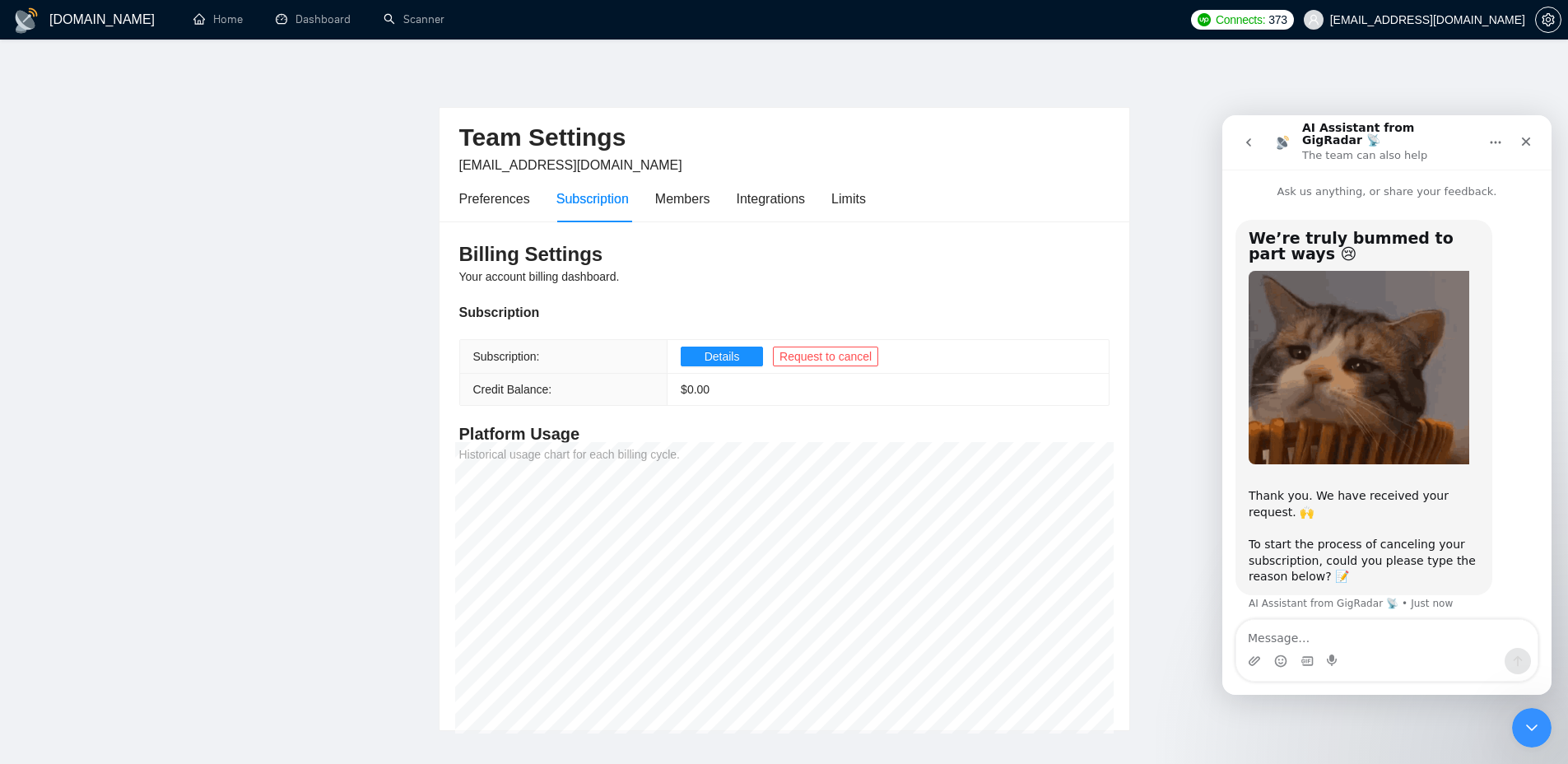
type textarea "y"
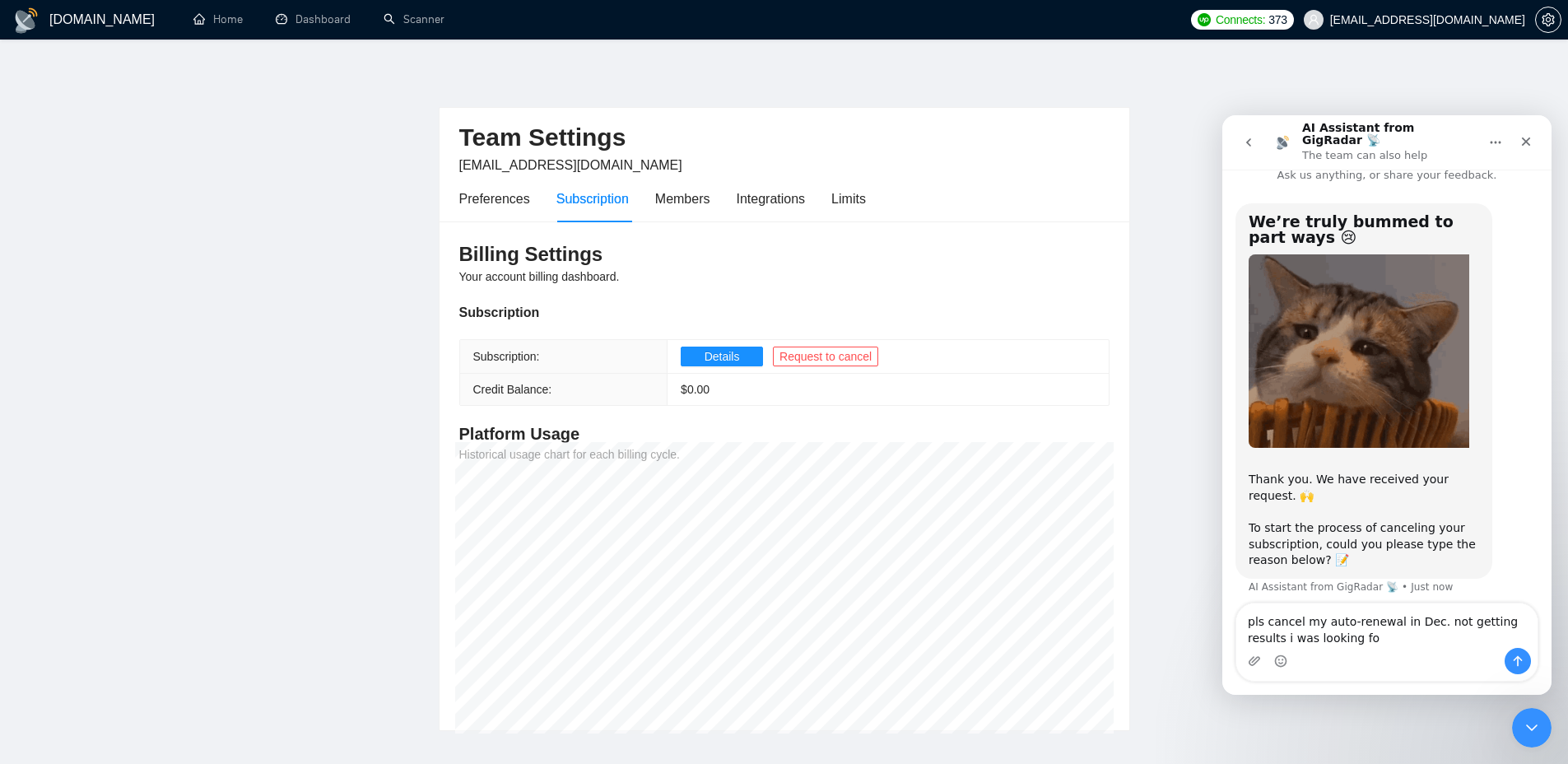
type textarea "pls cancel my auto-renewal in Dec. not getting results i was looking for"
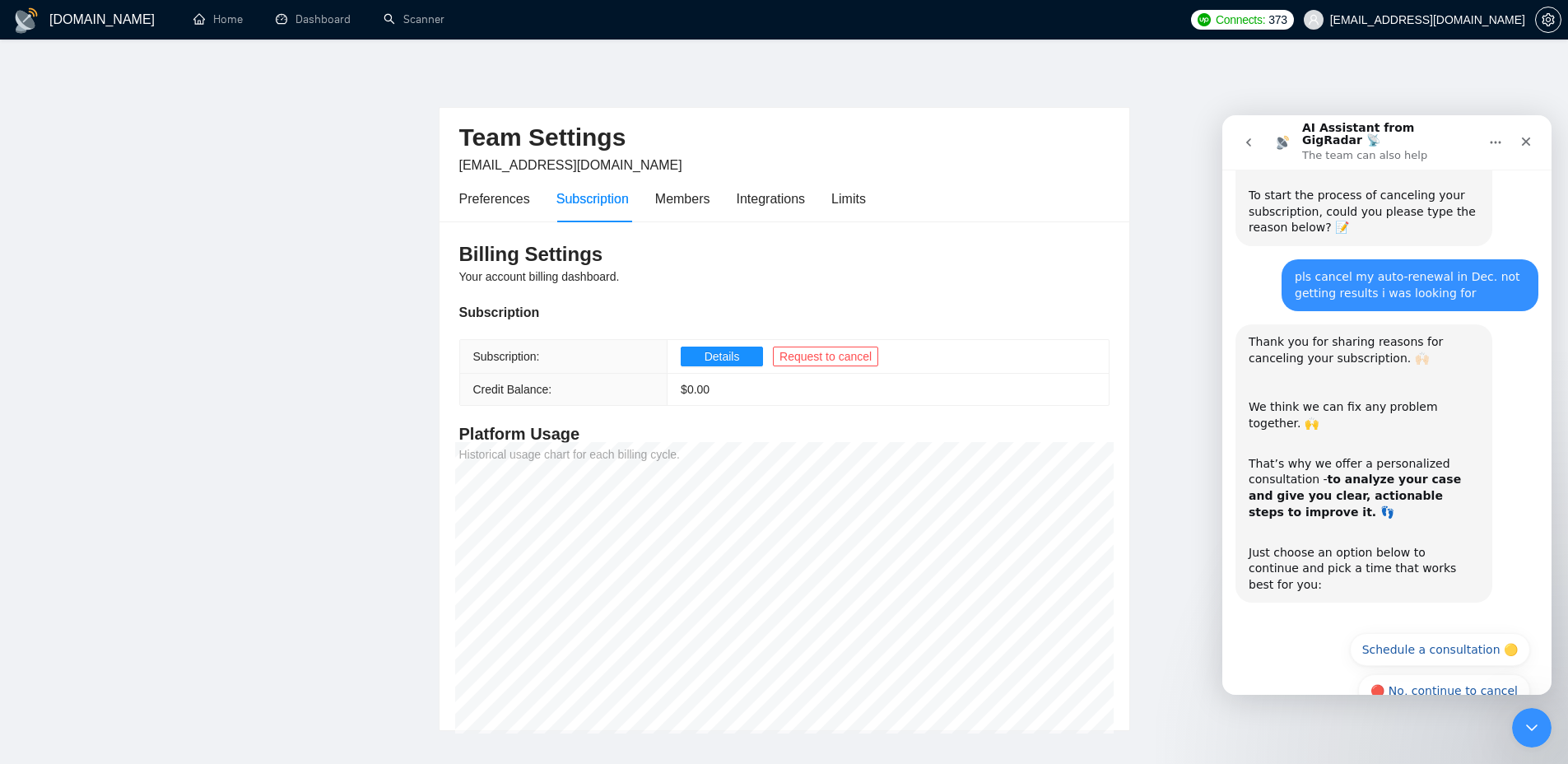
scroll to position [363, 0]
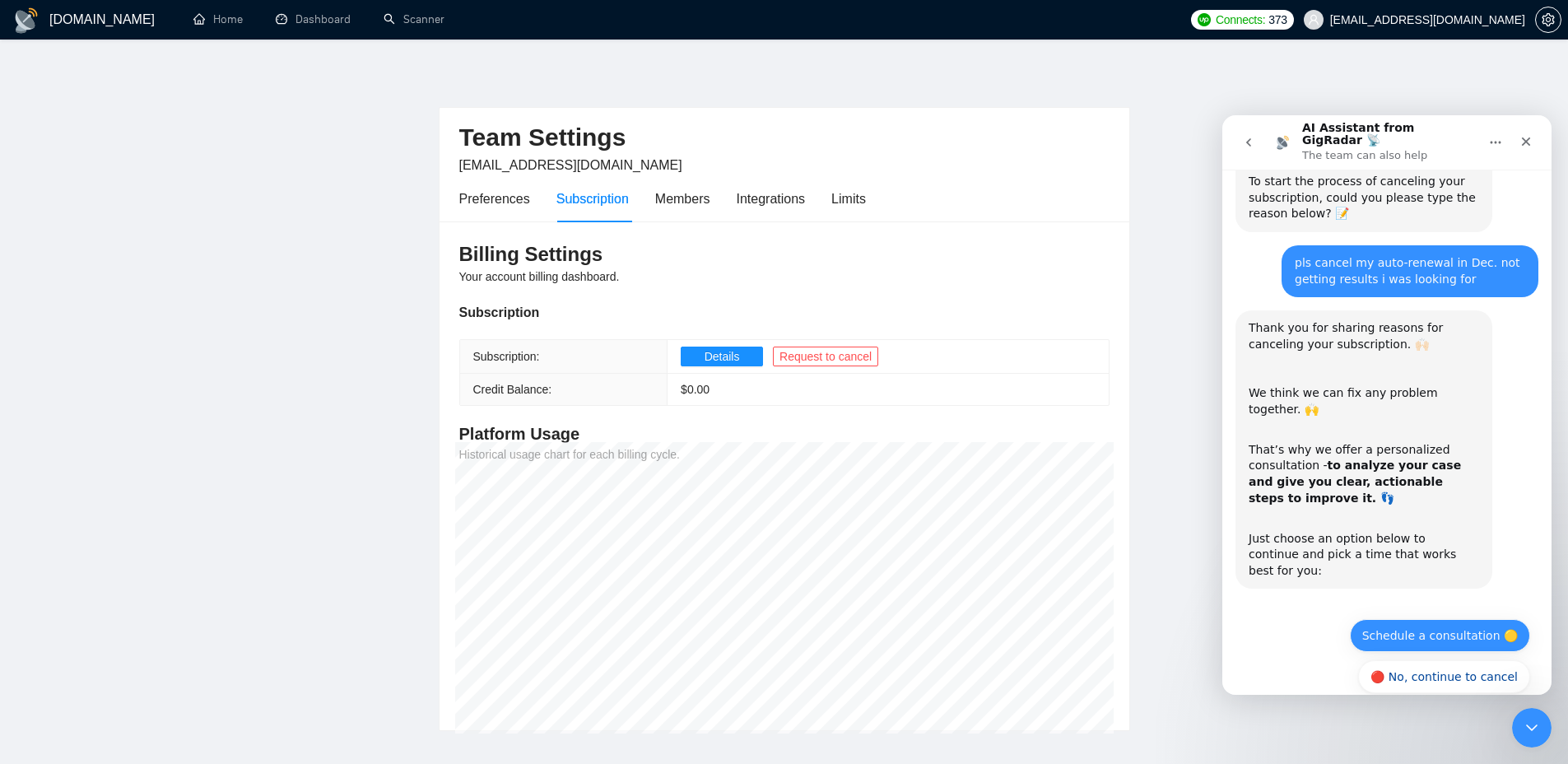
click at [1418, 619] on button "Schedule a consultation 🟡" at bounding box center [1440, 635] width 180 height 33
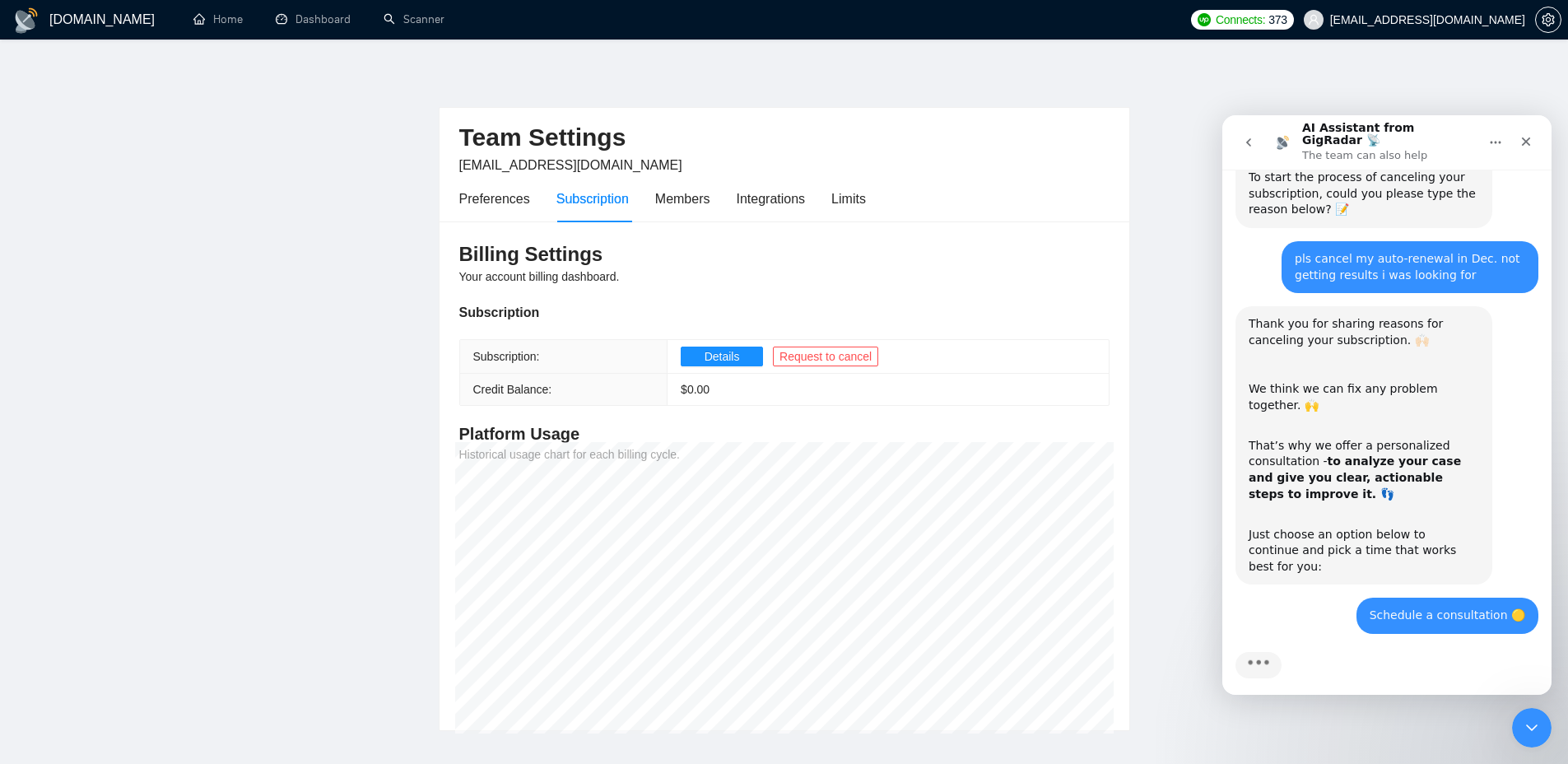
scroll to position [437, 0]
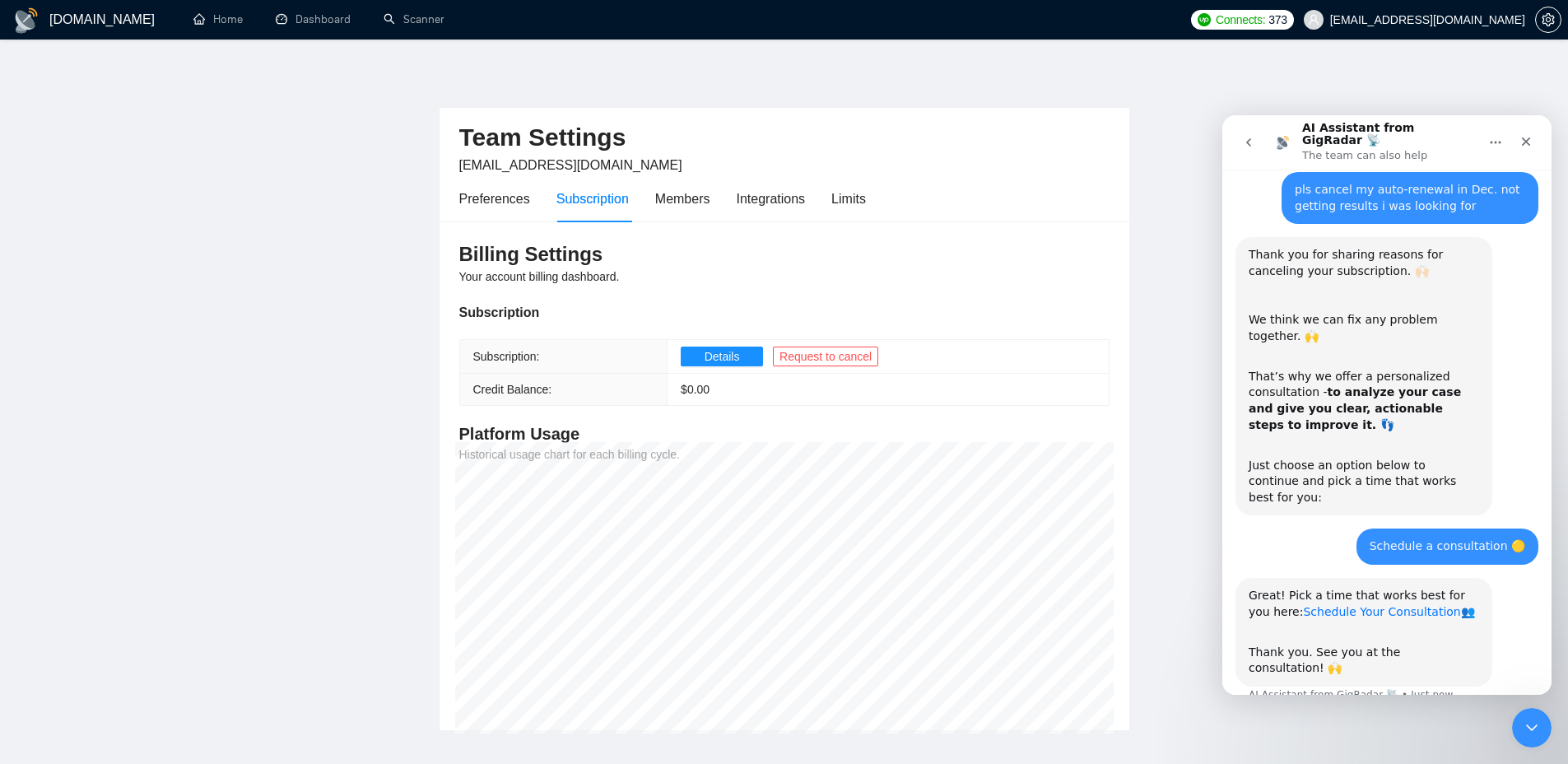
click at [1324, 605] on link "Schedule Your Consultation" at bounding box center [1380, 612] width 157 height 13
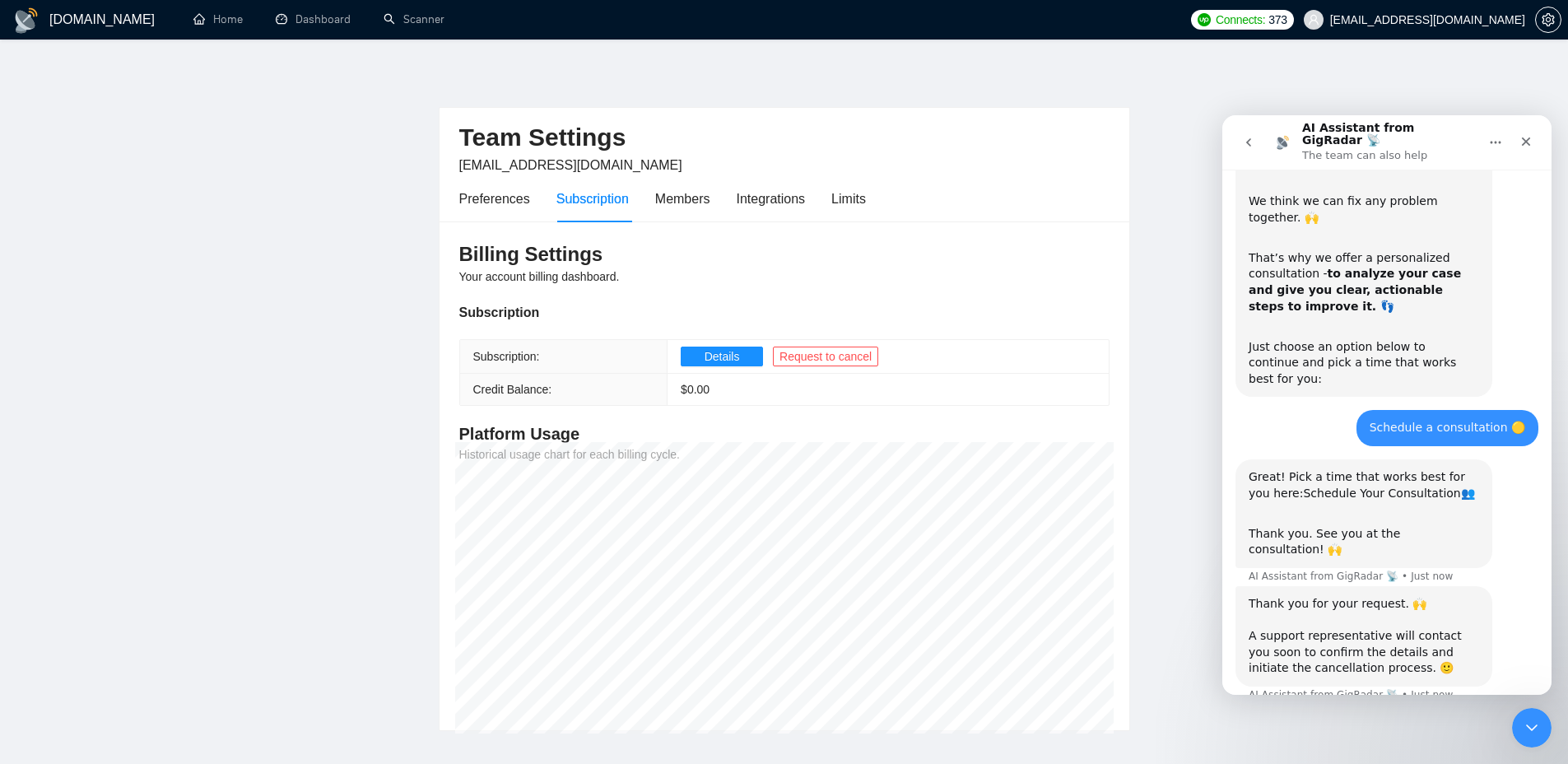
scroll to position [0, 0]
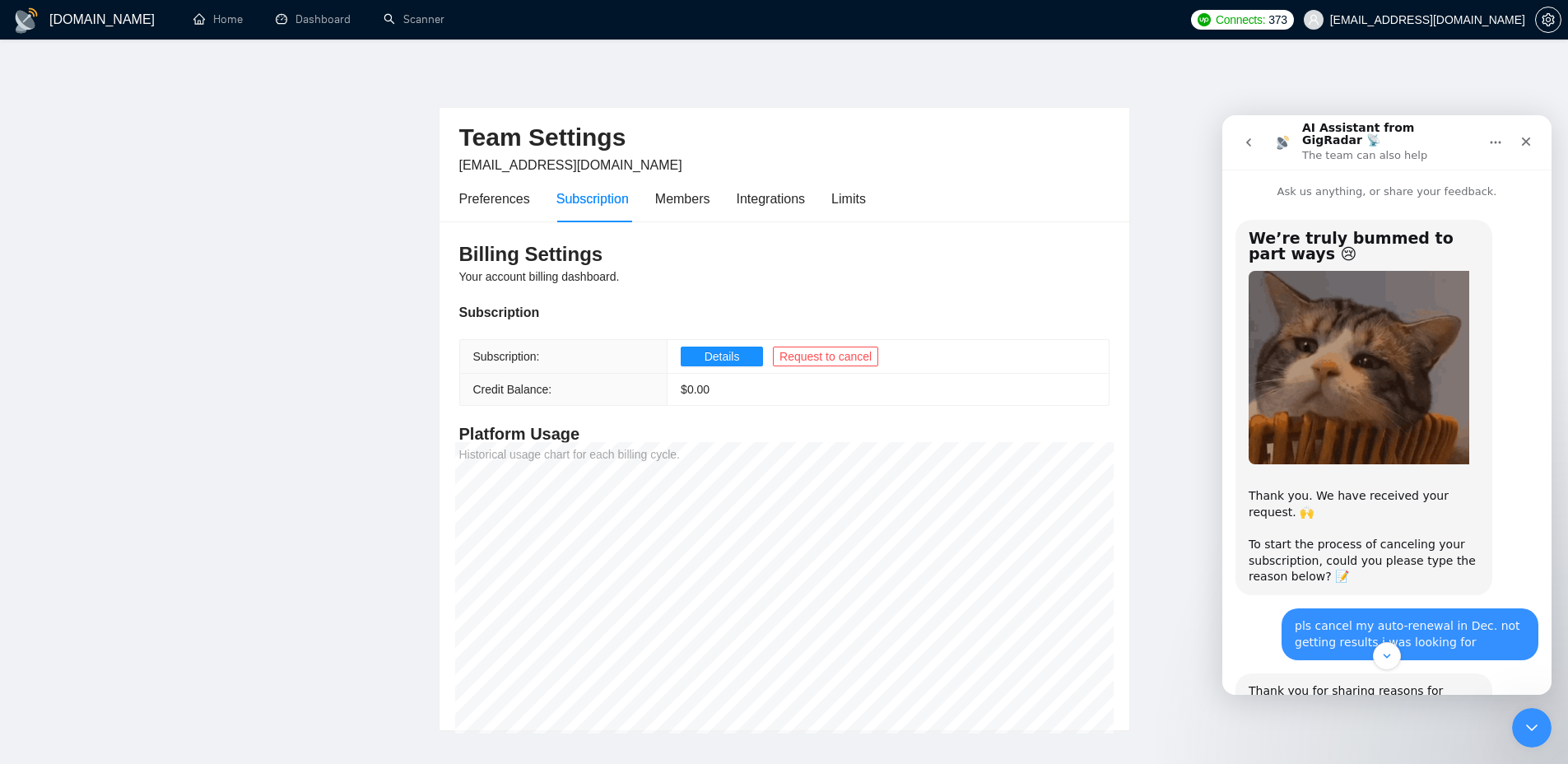
click at [855, 366] on td "Details Request to cancel" at bounding box center [888, 357] width 441 height 33
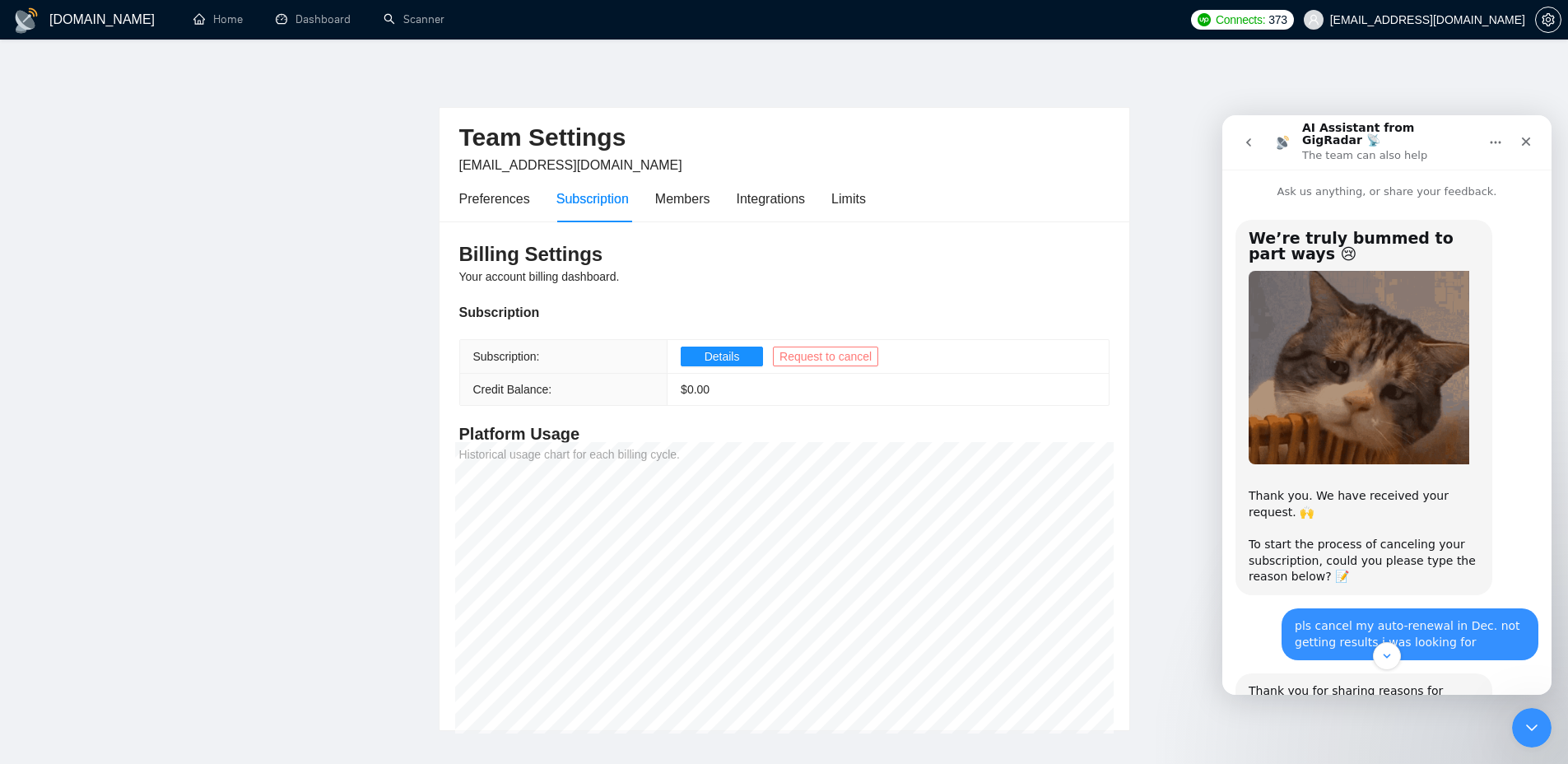
click at [860, 355] on span "Request to cancel" at bounding box center [825, 356] width 92 height 18
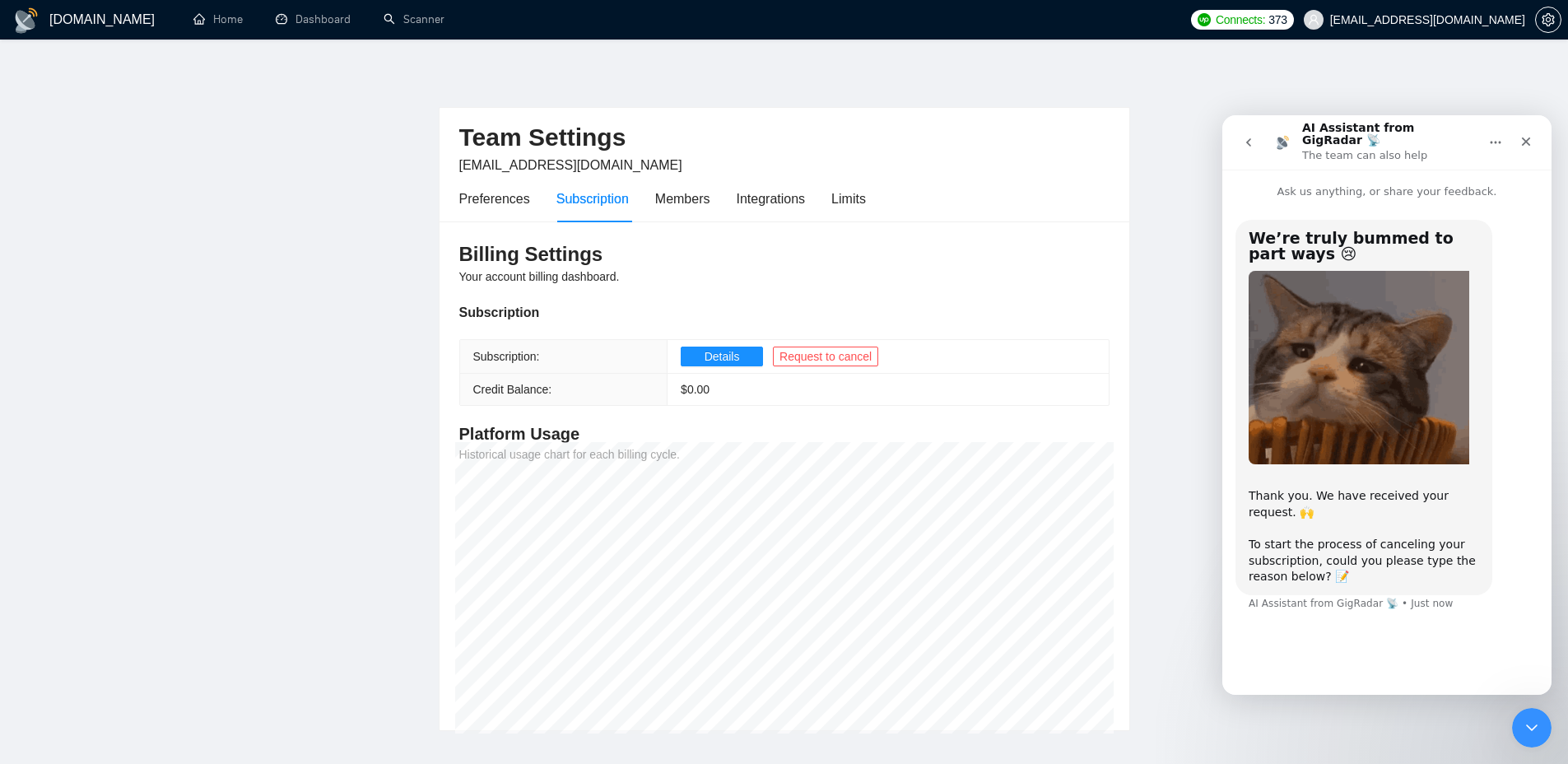
scroll to position [20, 0]
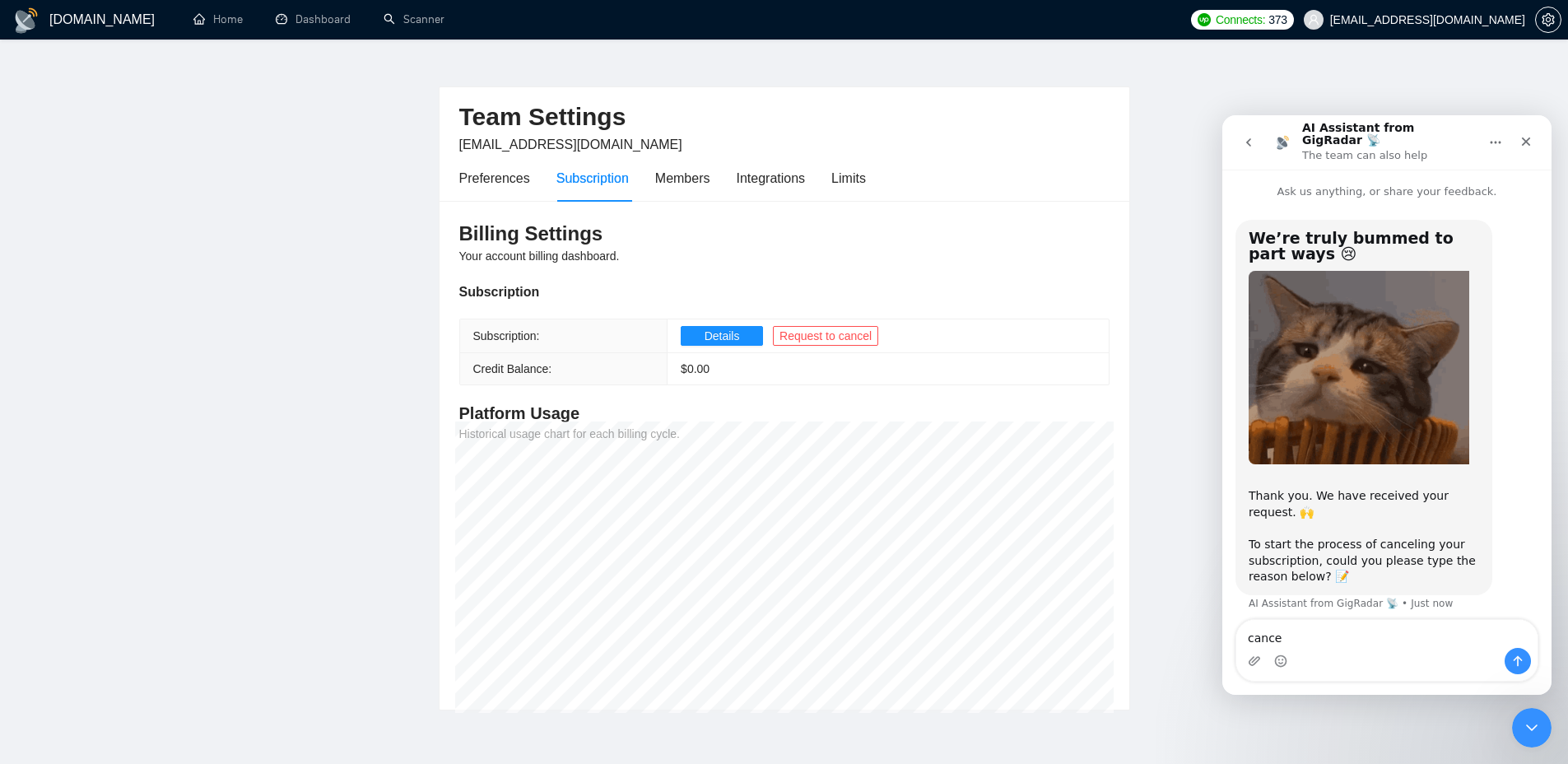
type textarea "cancel"
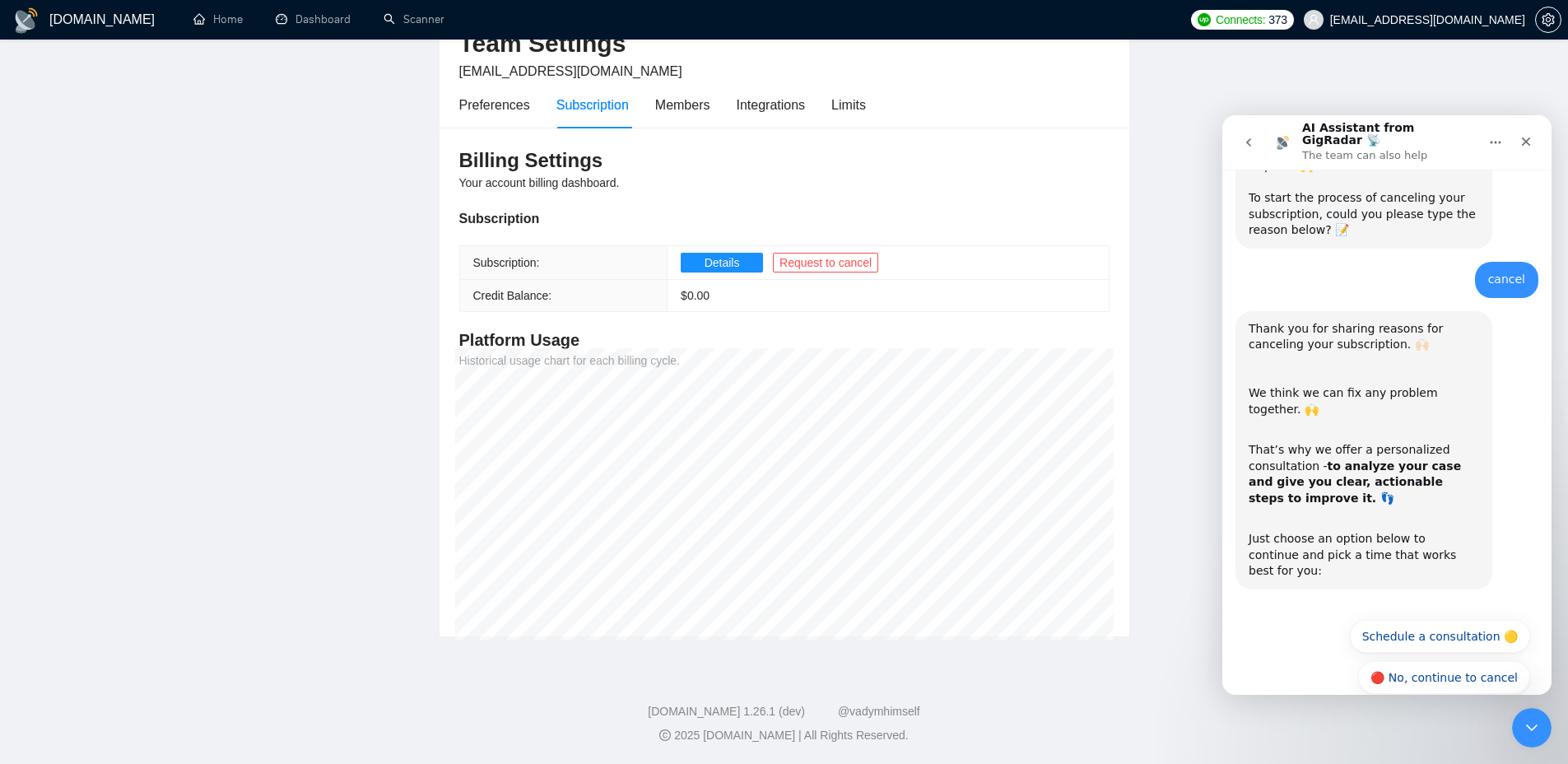
scroll to position [0, 0]
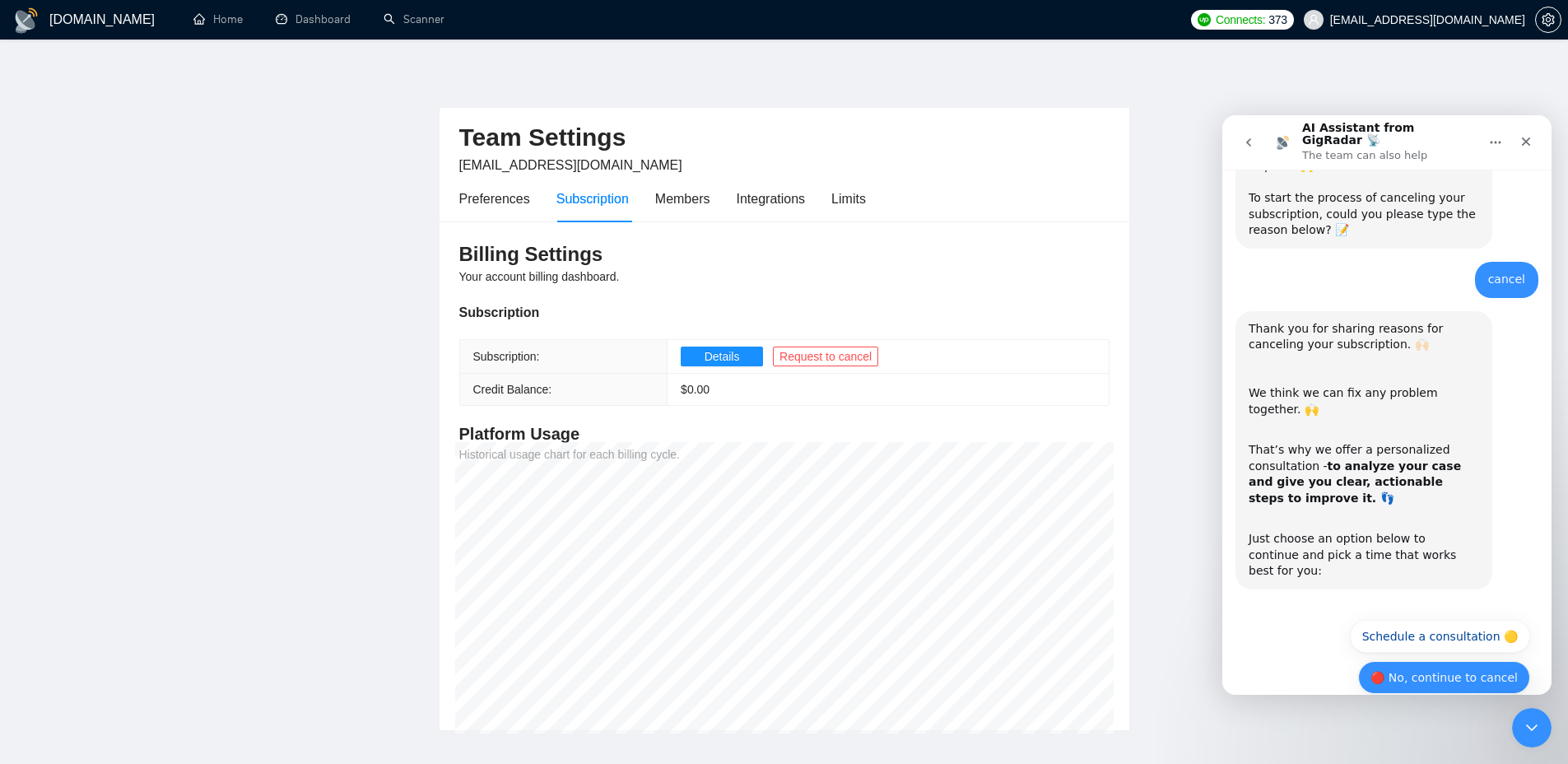
click at [1494, 661] on button "🔴 No, continue to cancel" at bounding box center [1444, 677] width 172 height 33
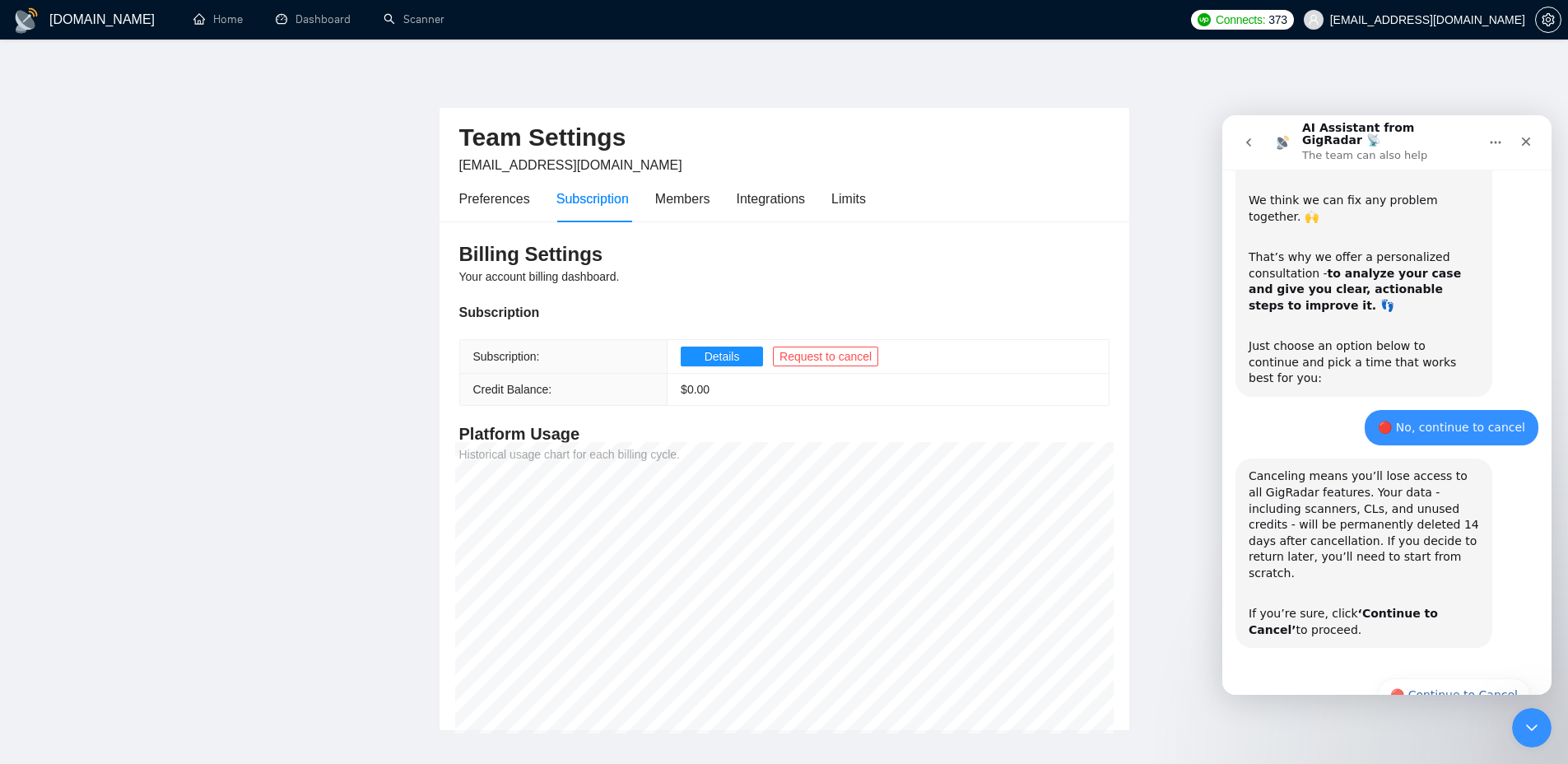
scroll to position [543, 0]
click at [1443, 619] on div "Canceling means you’ll lose access to all GigRadar features. Your data - includ…" at bounding box center [1387, 560] width 303 height 209
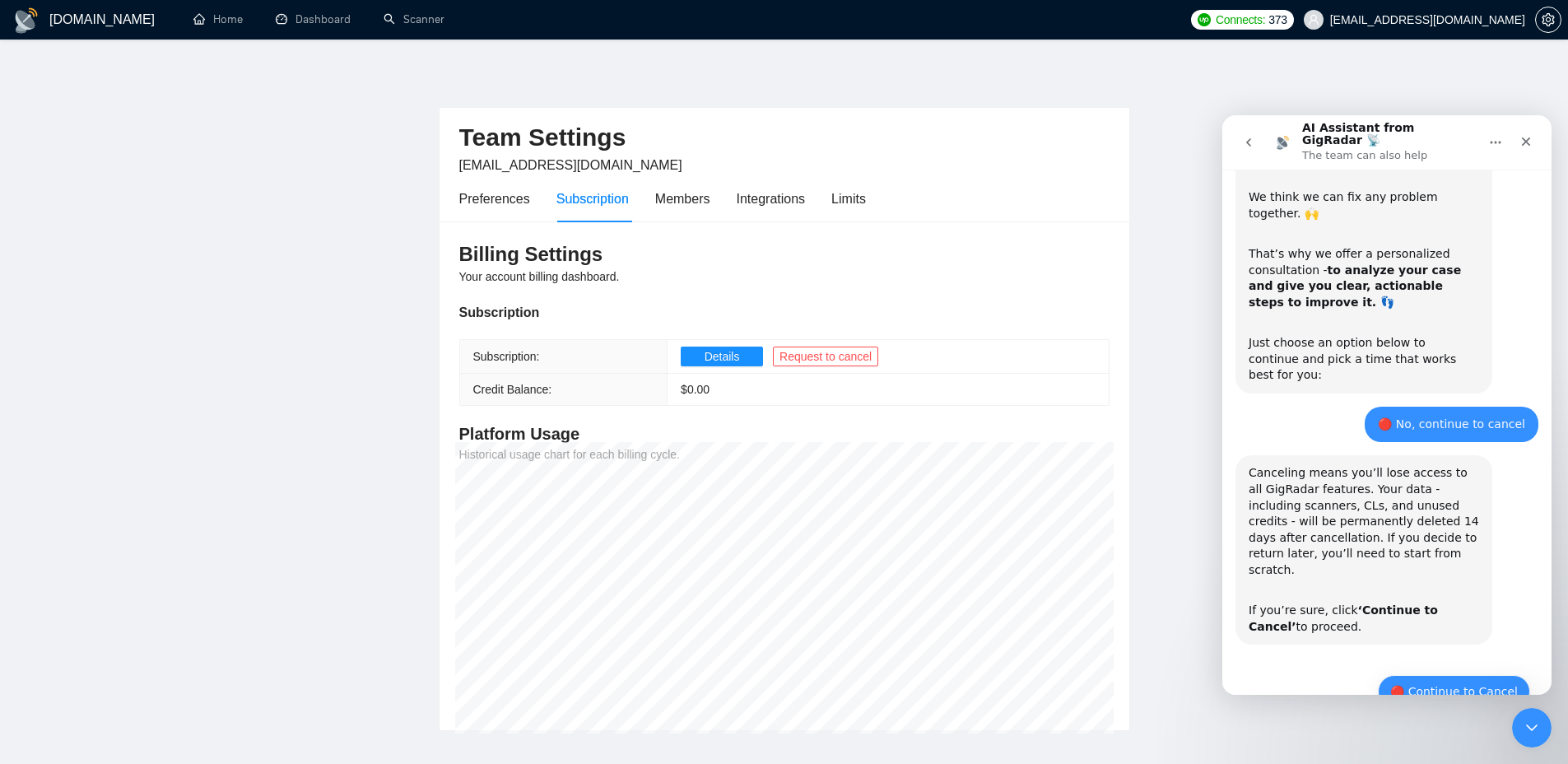
click at [1426, 675] on button "🔴 Continue to Cancel" at bounding box center [1454, 691] width 152 height 33
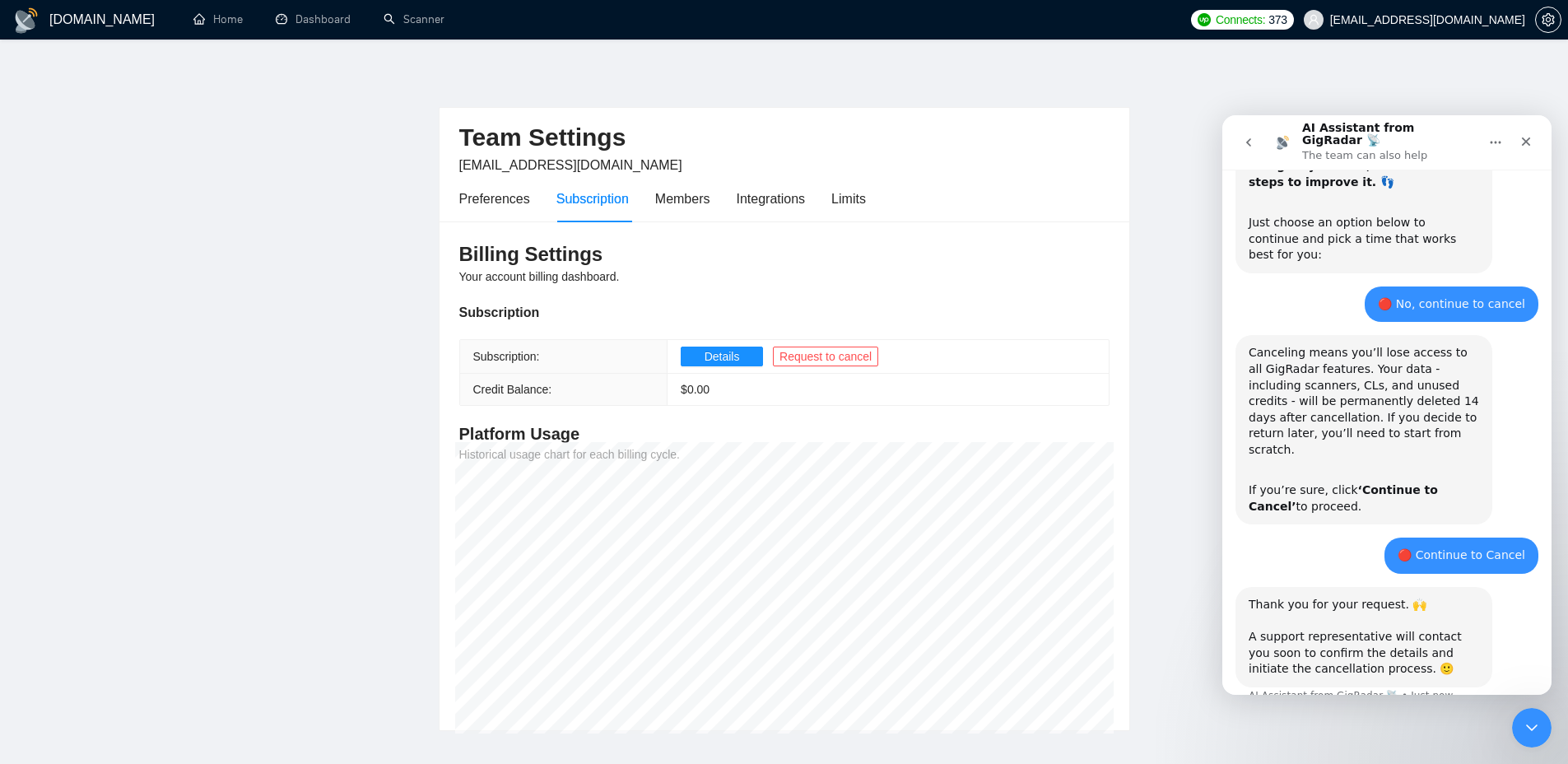
scroll to position [569, 0]
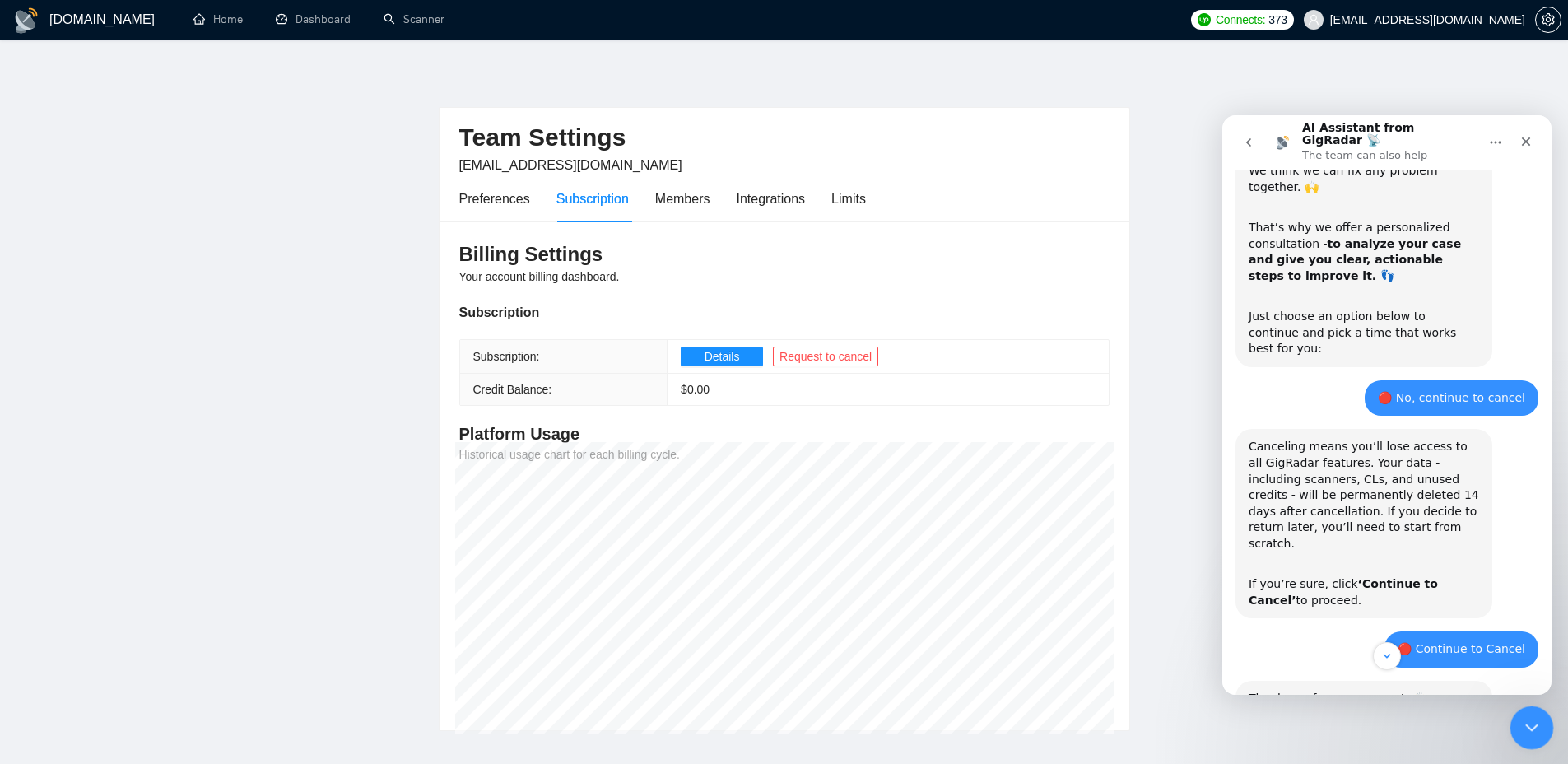
click at [1524, 725] on icon "Close Intercom Messenger" at bounding box center [1528, 725] width 20 height 20
